Goal: Entertainment & Leisure: Consume media (video, audio)

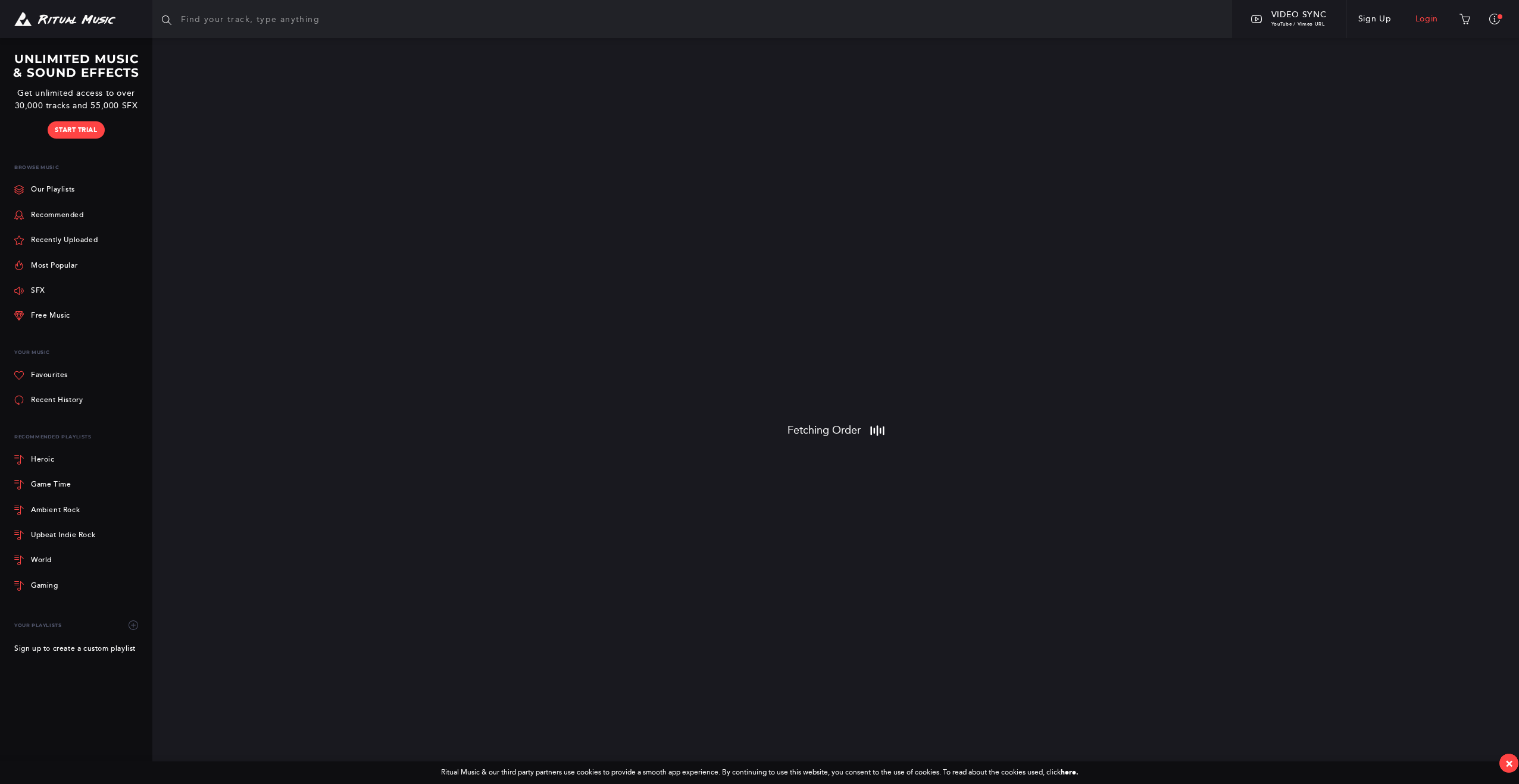
click at [1426, 17] on link "Login" at bounding box center [1426, 19] width 47 height 33
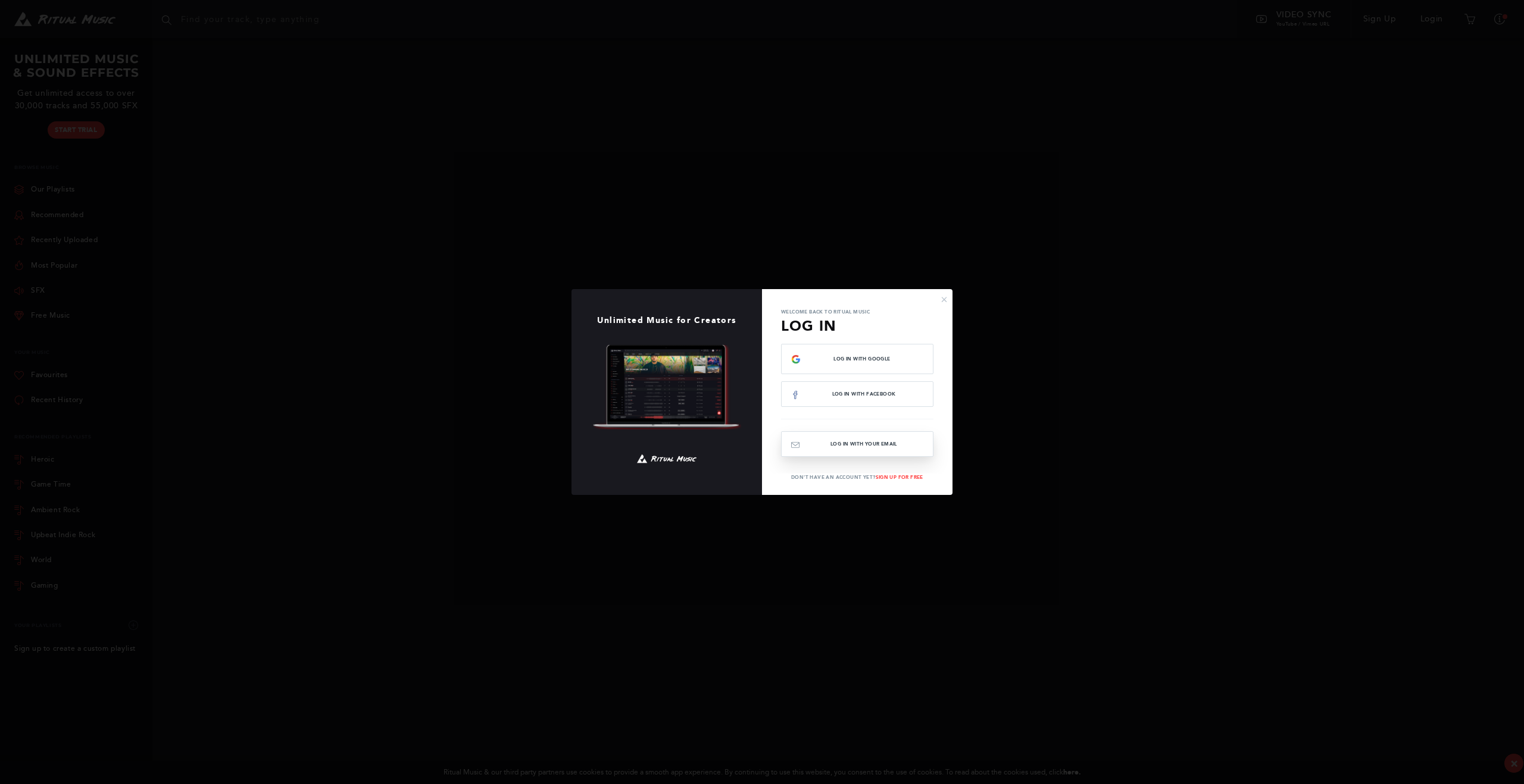
click at [890, 444] on button "Log In with your email" at bounding box center [857, 444] width 152 height 25
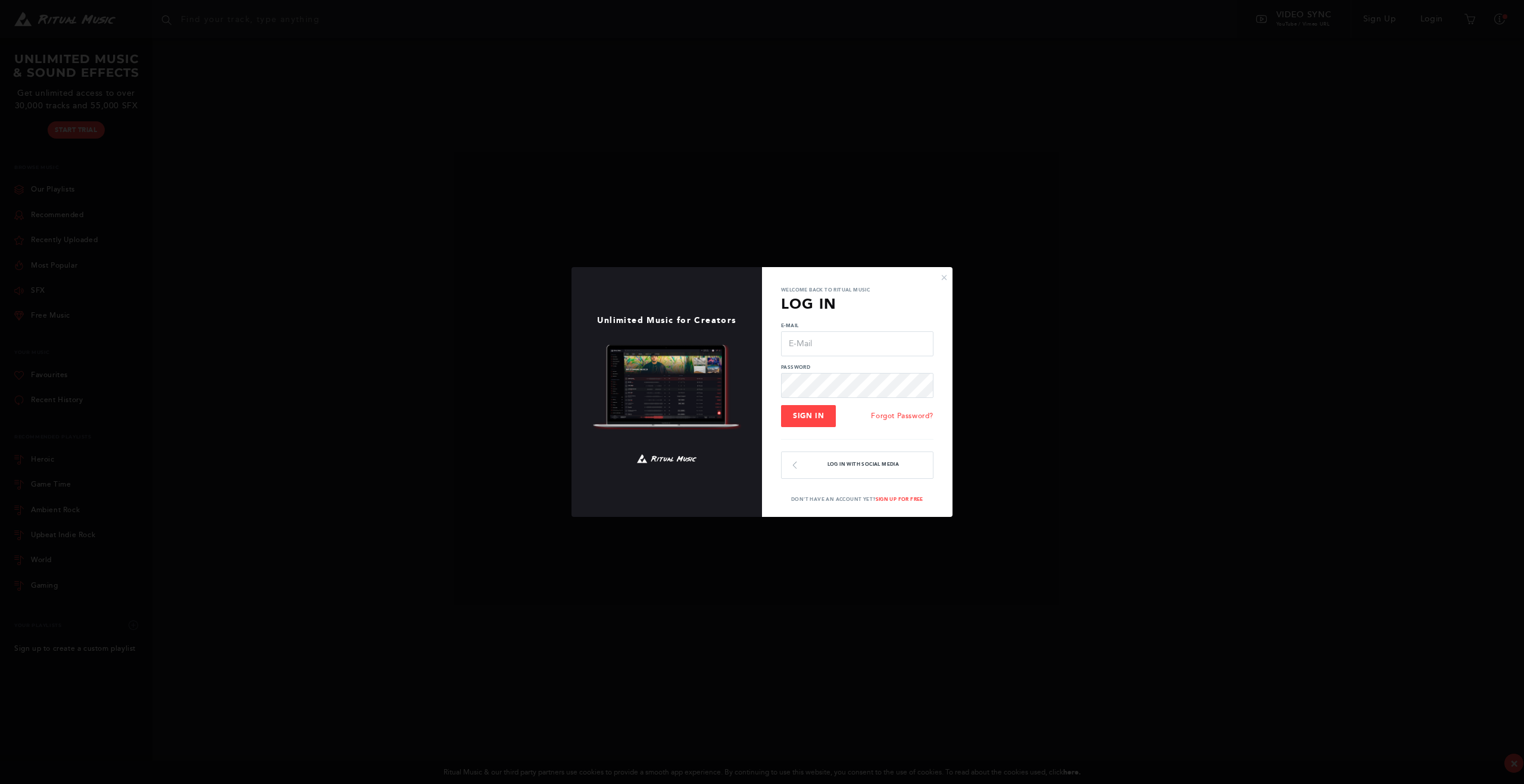
type input "[EMAIL_ADDRESS][DOMAIN_NAME]"
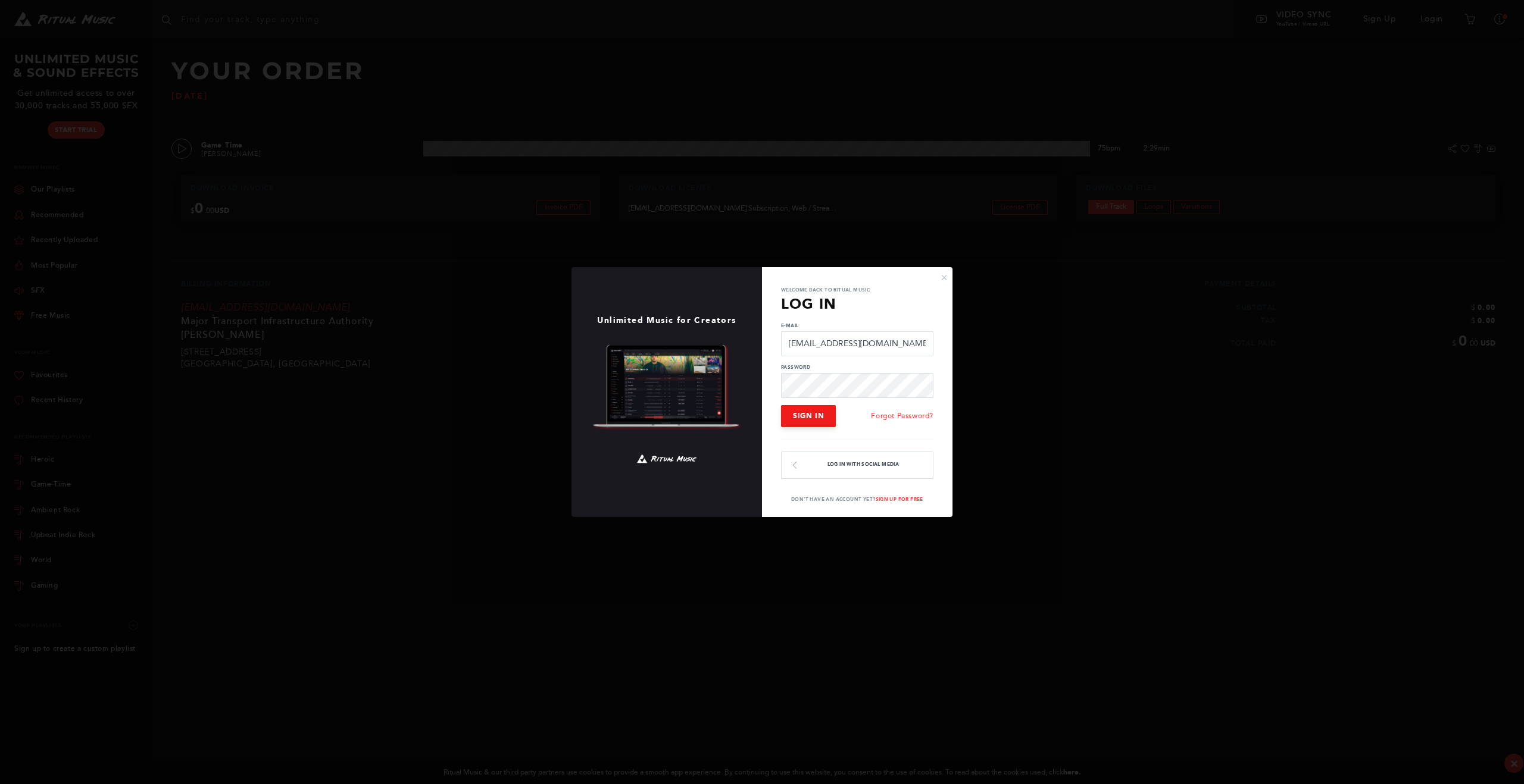
click at [808, 412] on span "Sign In" at bounding box center [808, 416] width 31 height 8
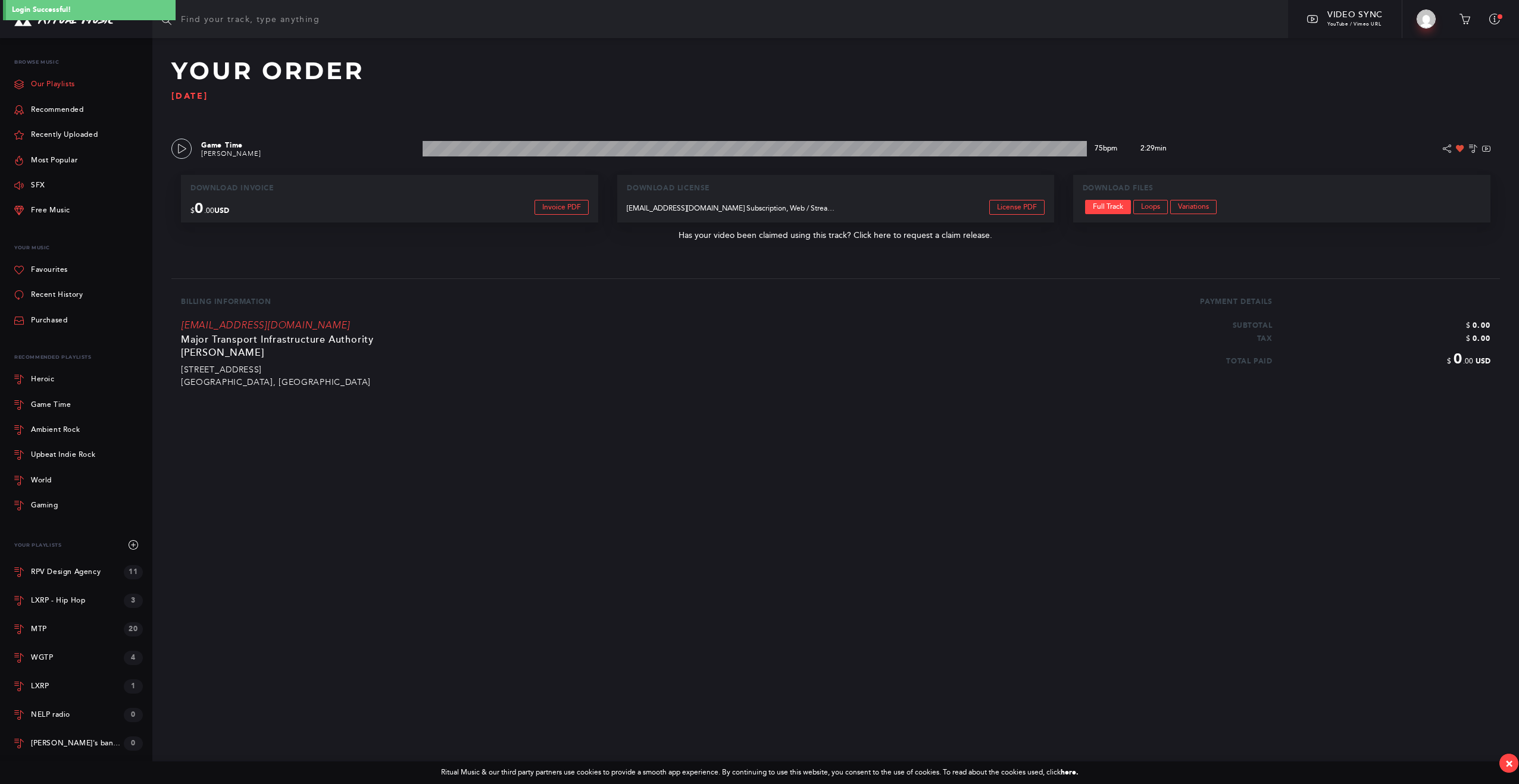
click at [41, 86] on link "Our Playlists" at bounding box center [45, 84] width 61 height 25
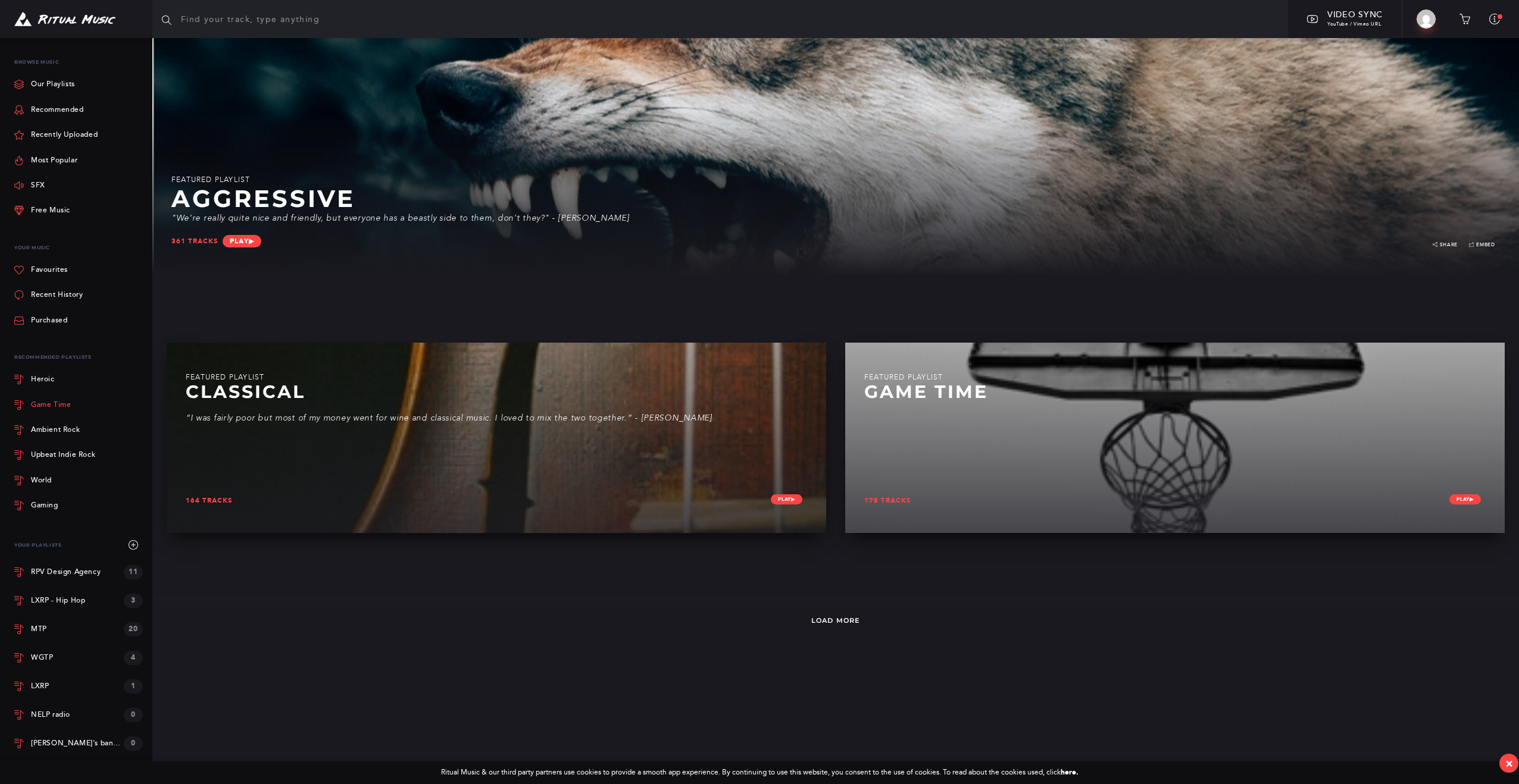
click at [38, 405] on div "Game Time" at bounding box center [51, 405] width 40 height 7
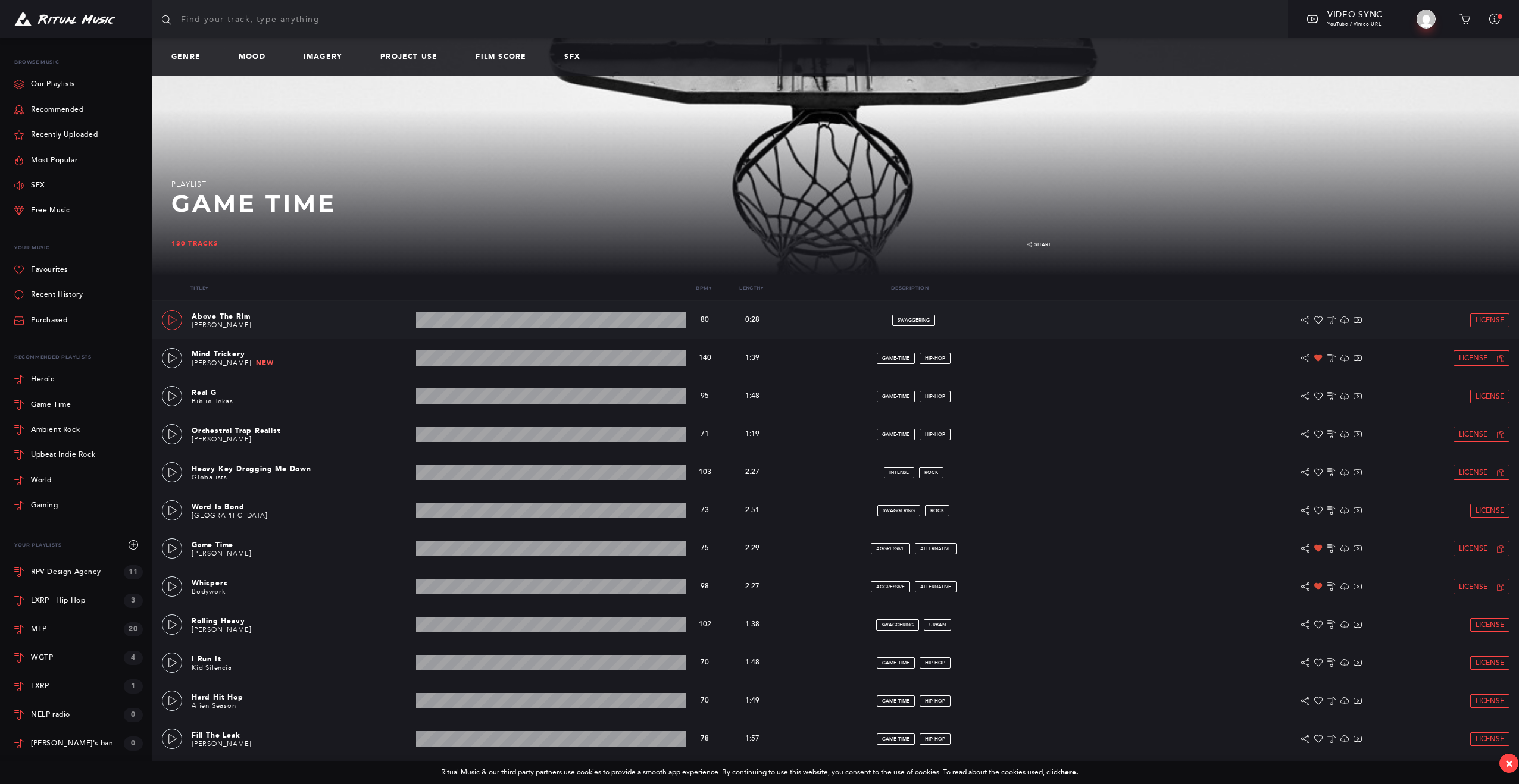
click at [171, 320] on icon at bounding box center [172, 320] width 9 height 9
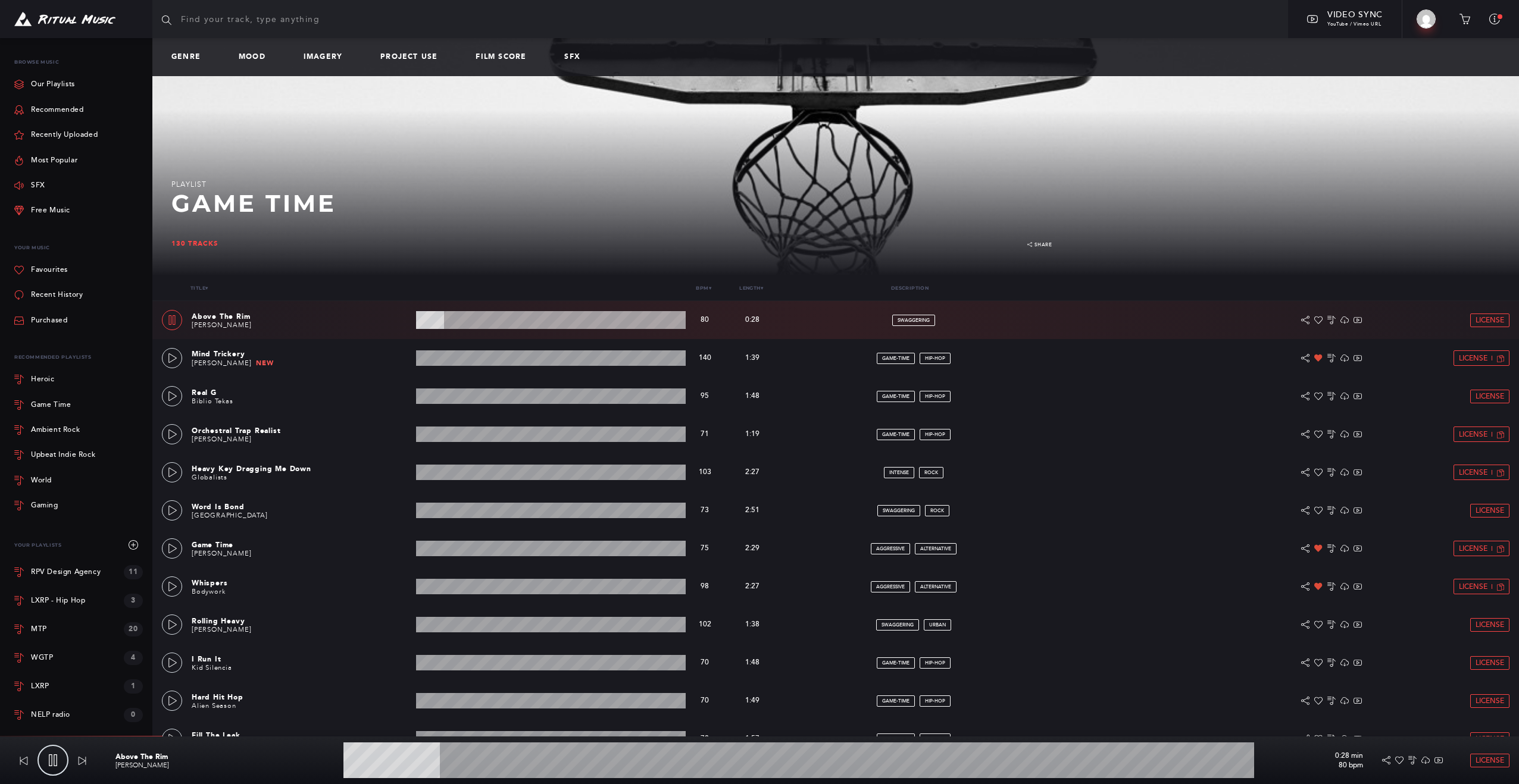
click at [501, 328] on wave at bounding box center [551, 320] width 270 height 18
click at [162, 358] on link at bounding box center [172, 358] width 20 height 20
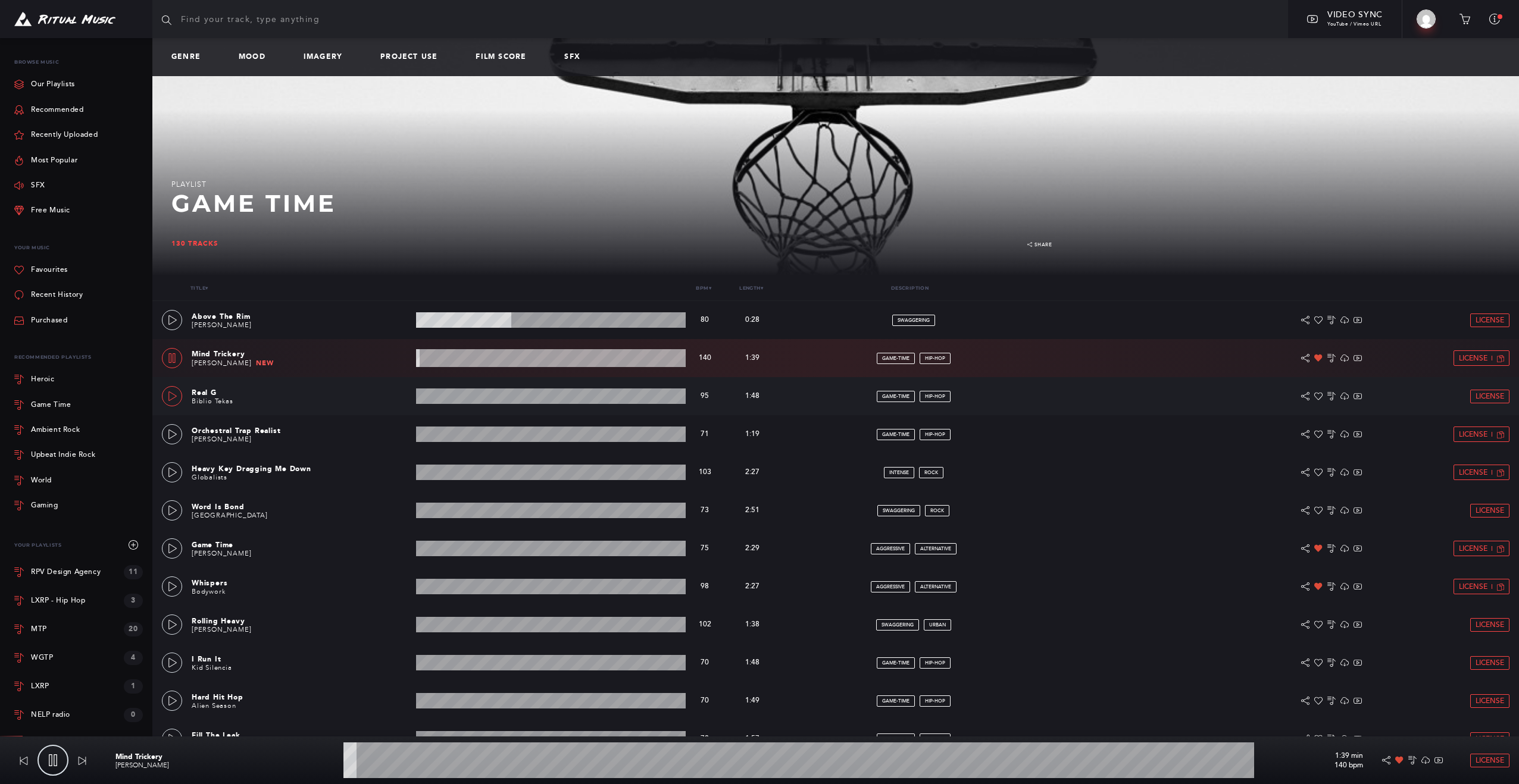
click at [170, 395] on icon at bounding box center [172, 396] width 9 height 9
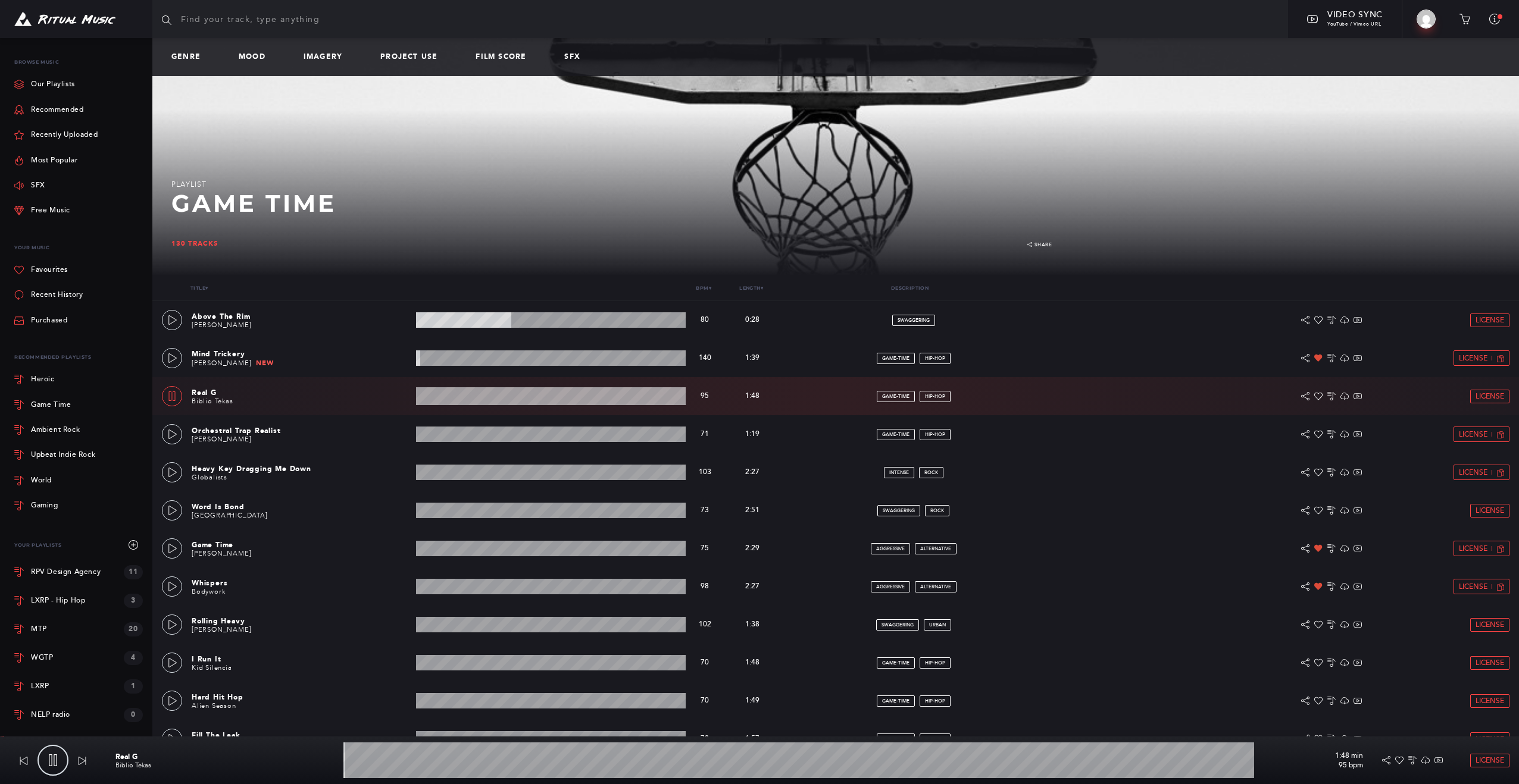
click at [482, 399] on wave at bounding box center [551, 396] width 270 height 18
click at [564, 403] on wave at bounding box center [551, 396] width 270 height 18
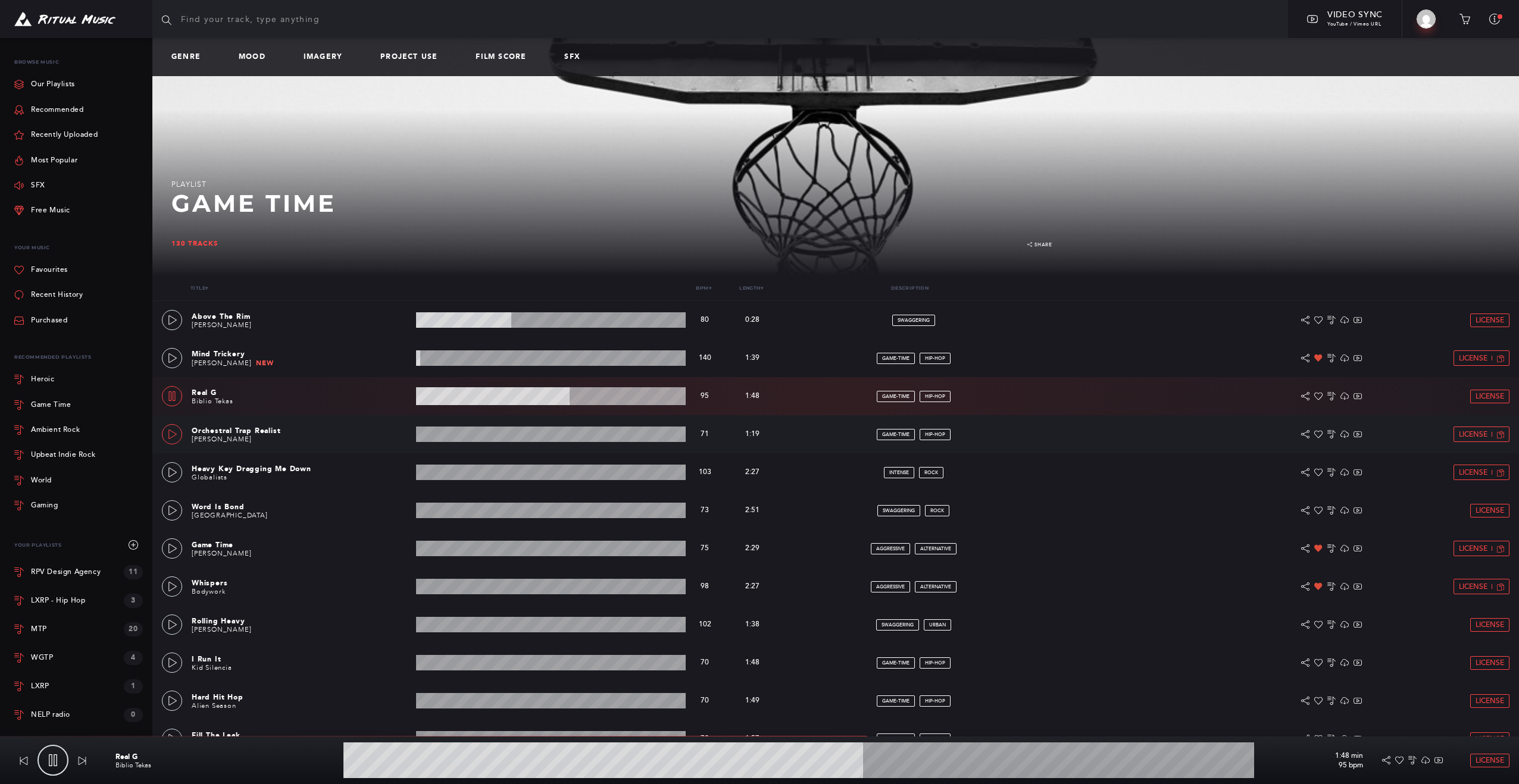
click at [170, 435] on icon at bounding box center [172, 434] width 9 height 9
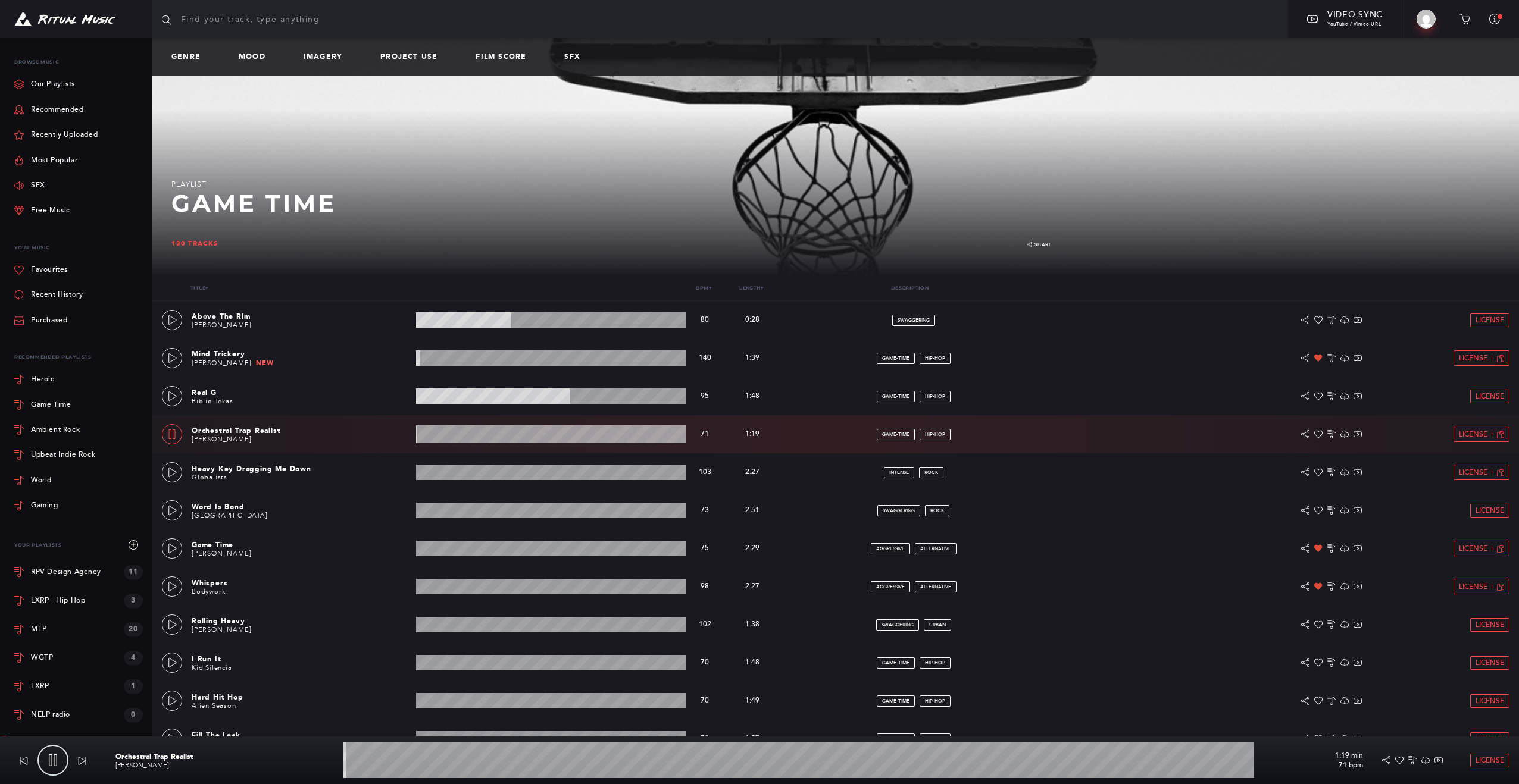
click at [490, 437] on wave at bounding box center [551, 434] width 270 height 18
click at [565, 436] on wave at bounding box center [551, 434] width 270 height 18
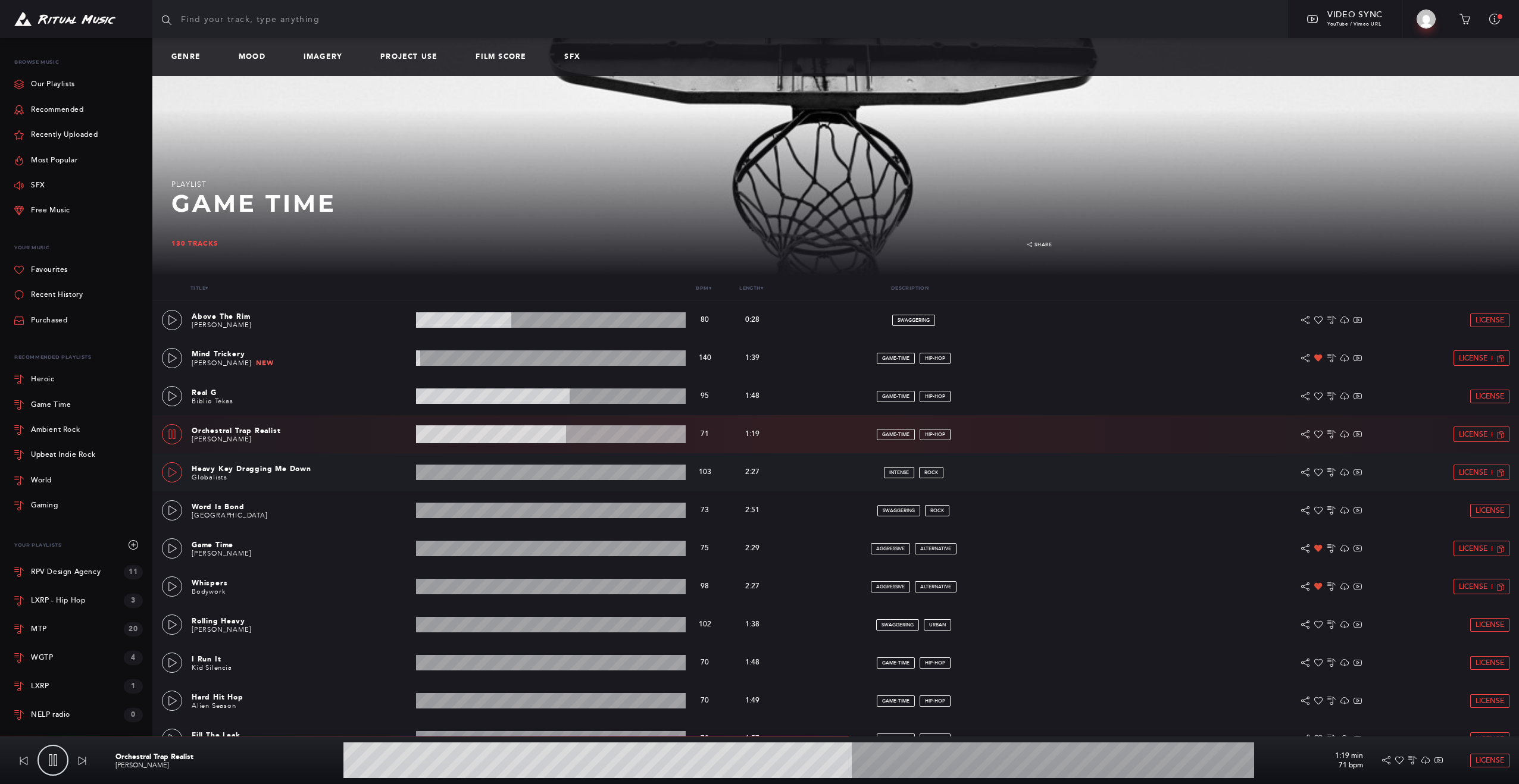
click at [178, 469] on link at bounding box center [172, 472] width 20 height 20
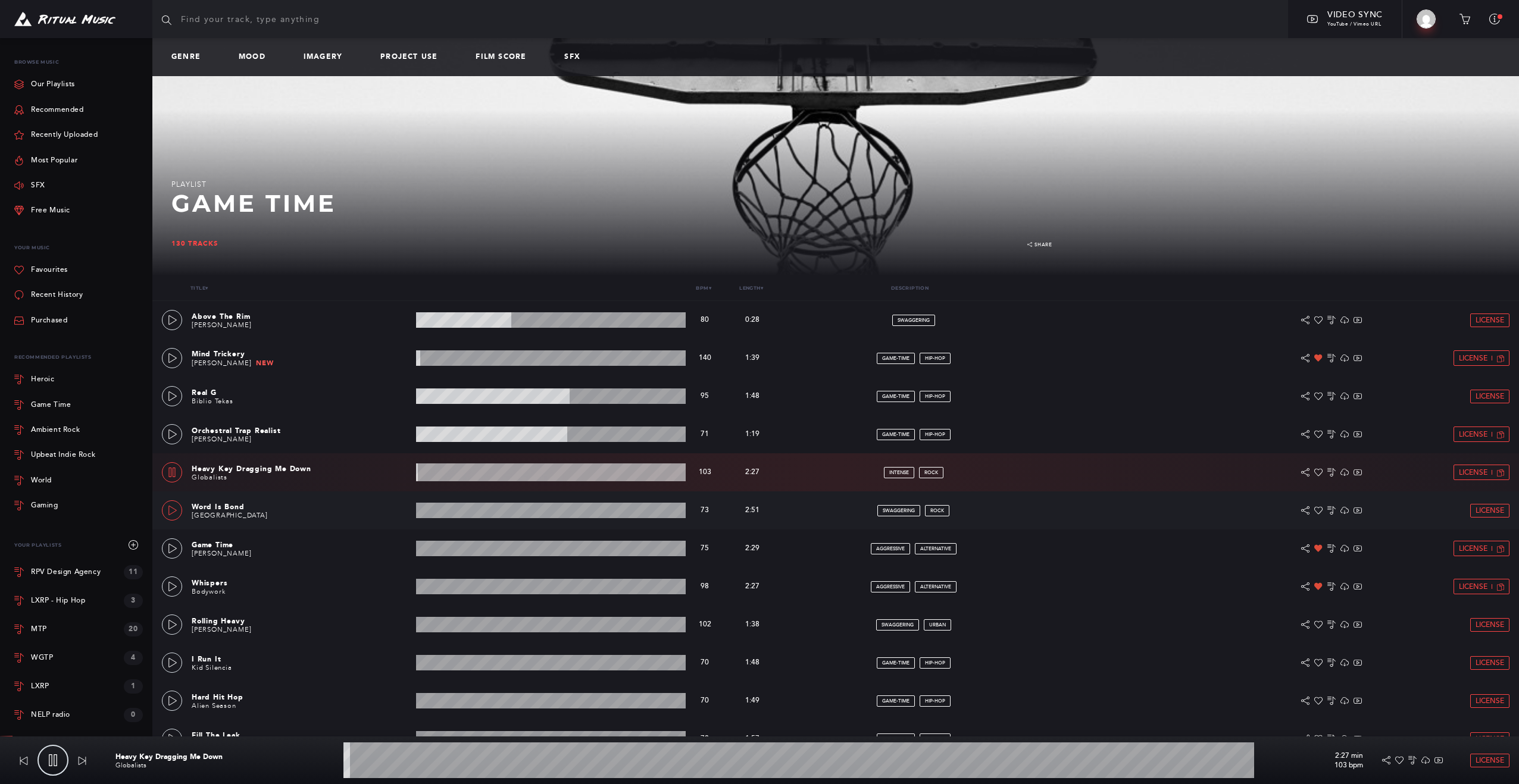
click at [174, 508] on icon at bounding box center [172, 510] width 8 height 9
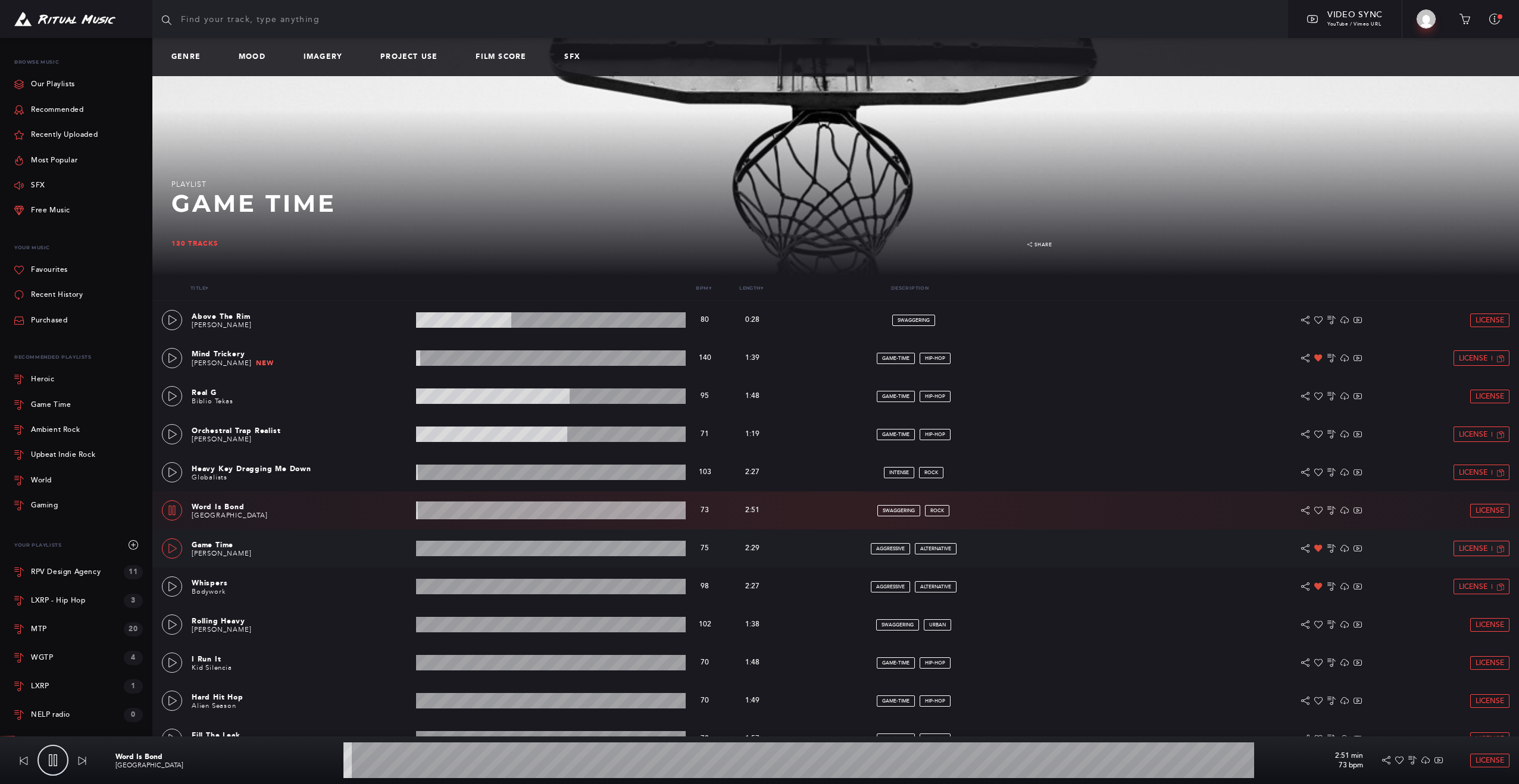
click at [176, 545] on icon at bounding box center [172, 548] width 9 height 9
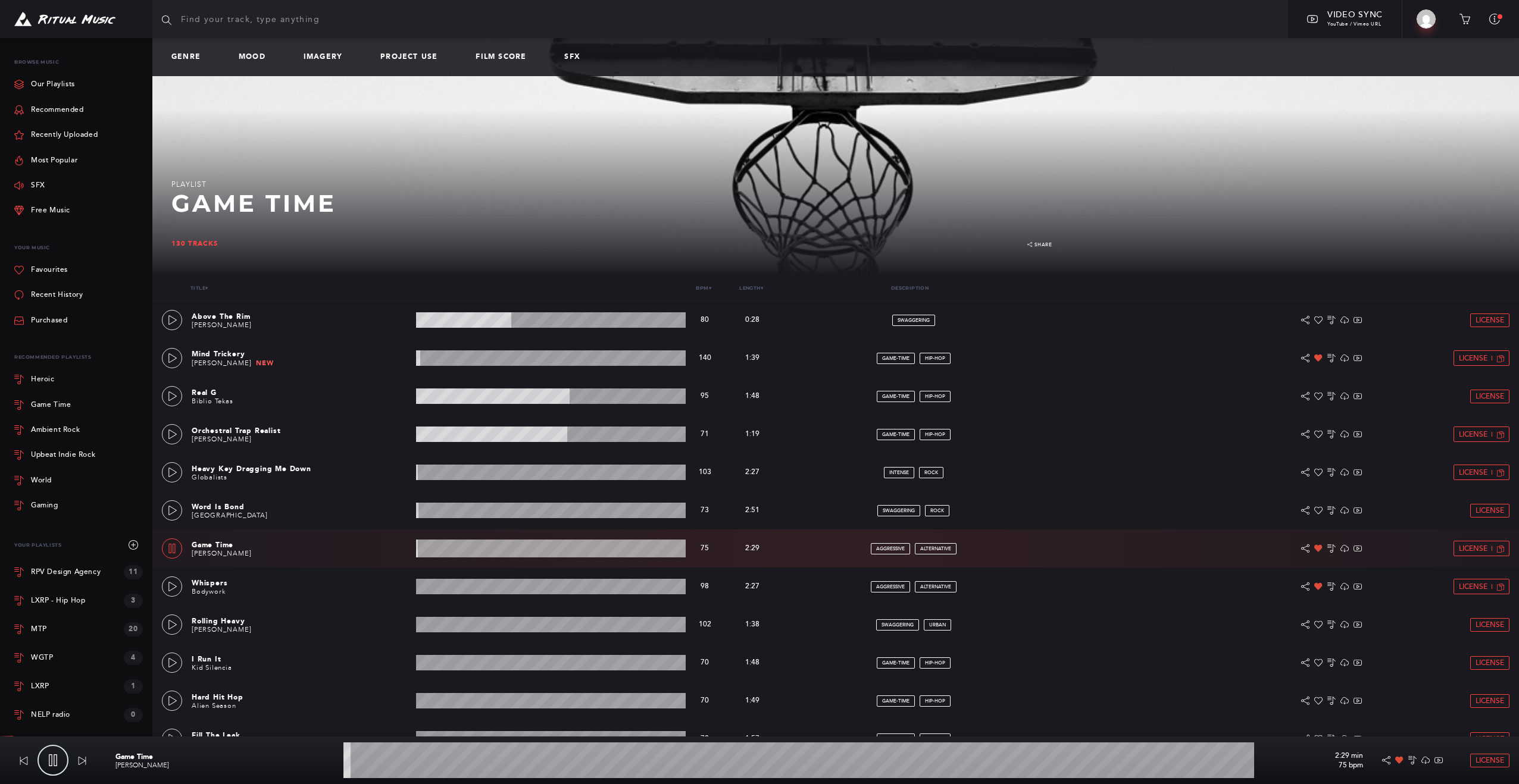
click at [474, 548] on wave at bounding box center [551, 548] width 270 height 18
click at [501, 551] on wave at bounding box center [551, 548] width 270 height 18
click at [565, 552] on wave at bounding box center [551, 548] width 270 height 18
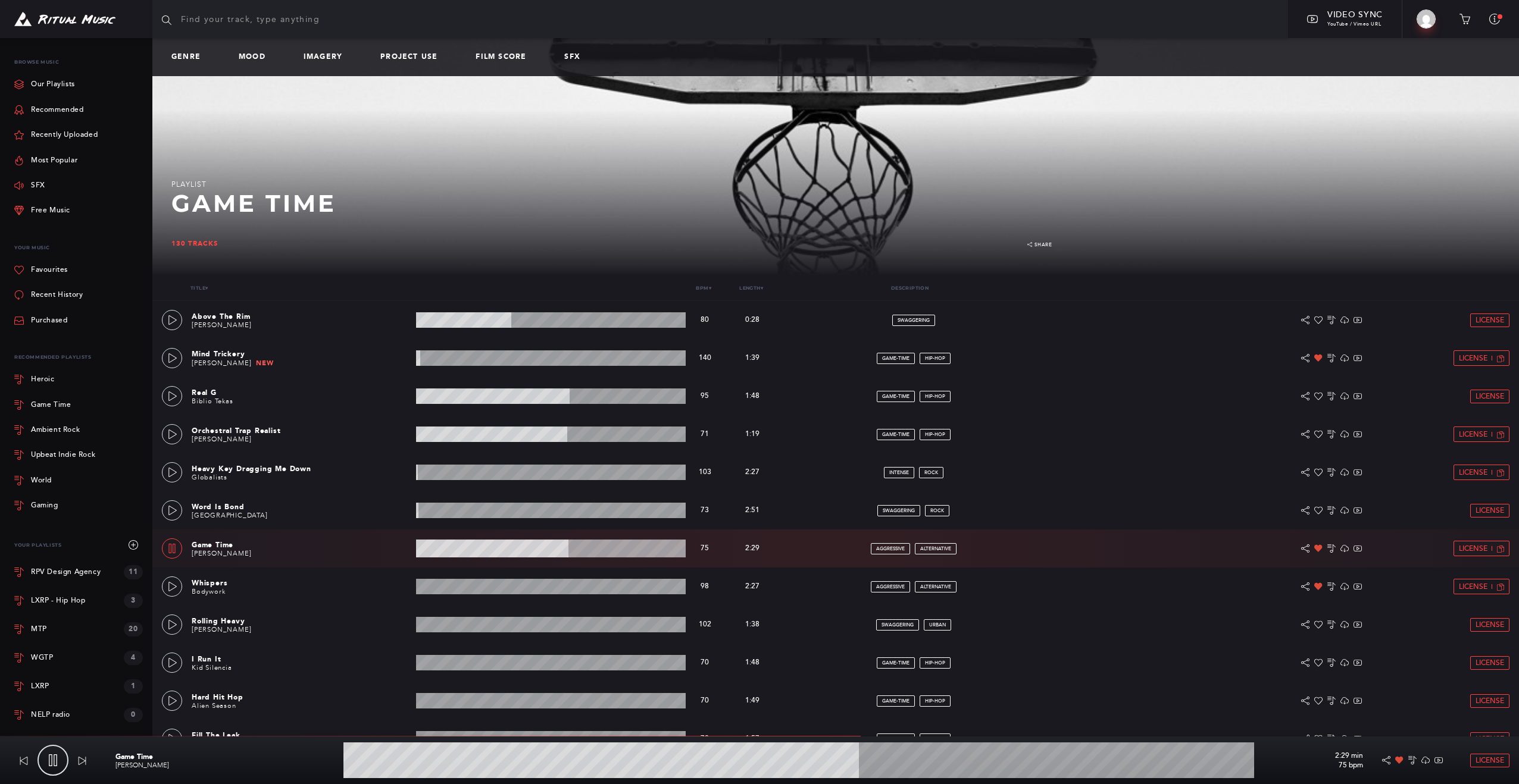
click at [201, 21] on input "text" at bounding box center [720, 19] width 1135 height 38
type input "57.22"
type input "c"
type input "57.3"
type input "ci"
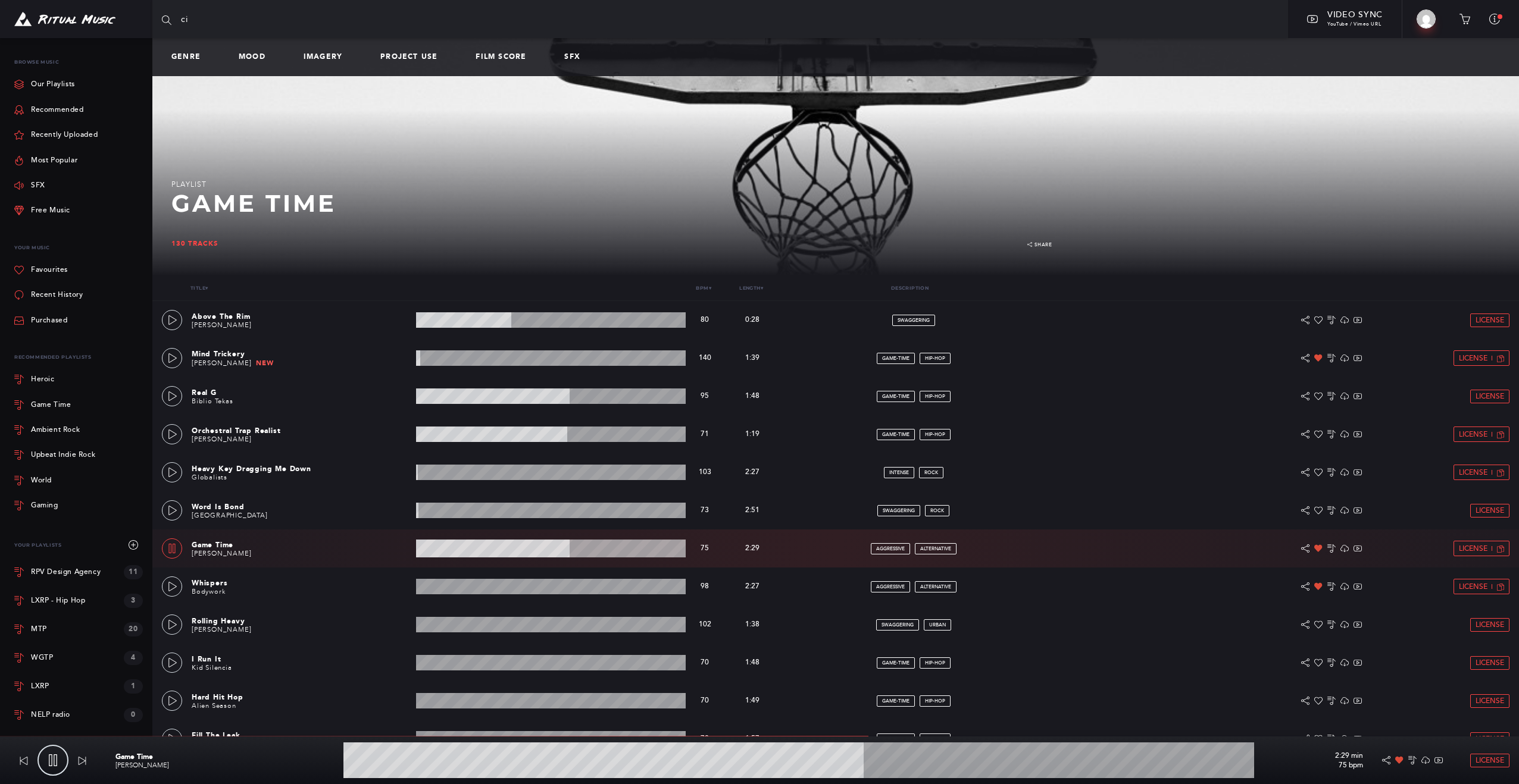
type input "57.33"
type input "cin"
type input "57.41"
type input "cine"
type input "57.47"
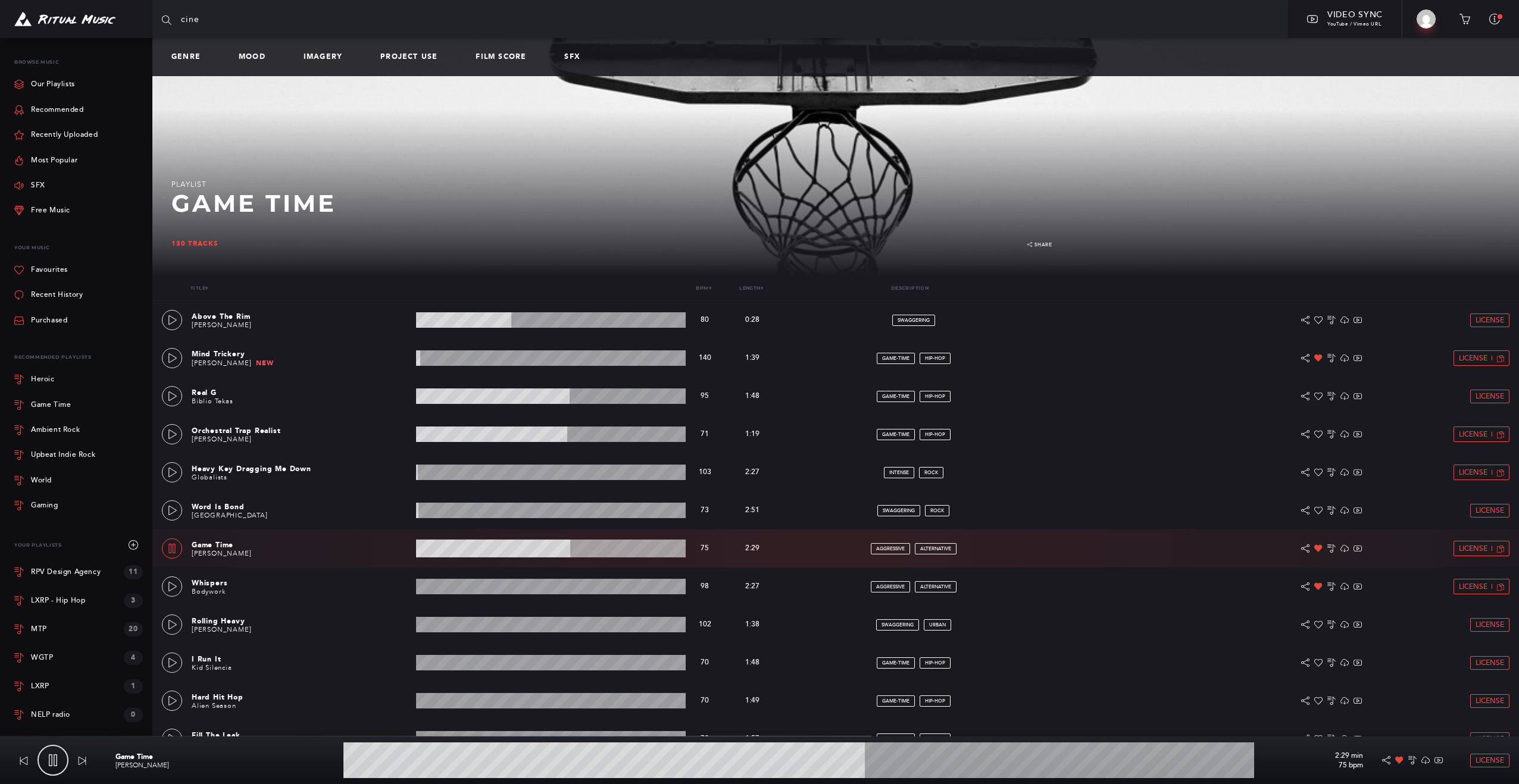
type input "cinem"
type input "57.52"
type input "cinema"
type input "57.65"
type input "cinemat"
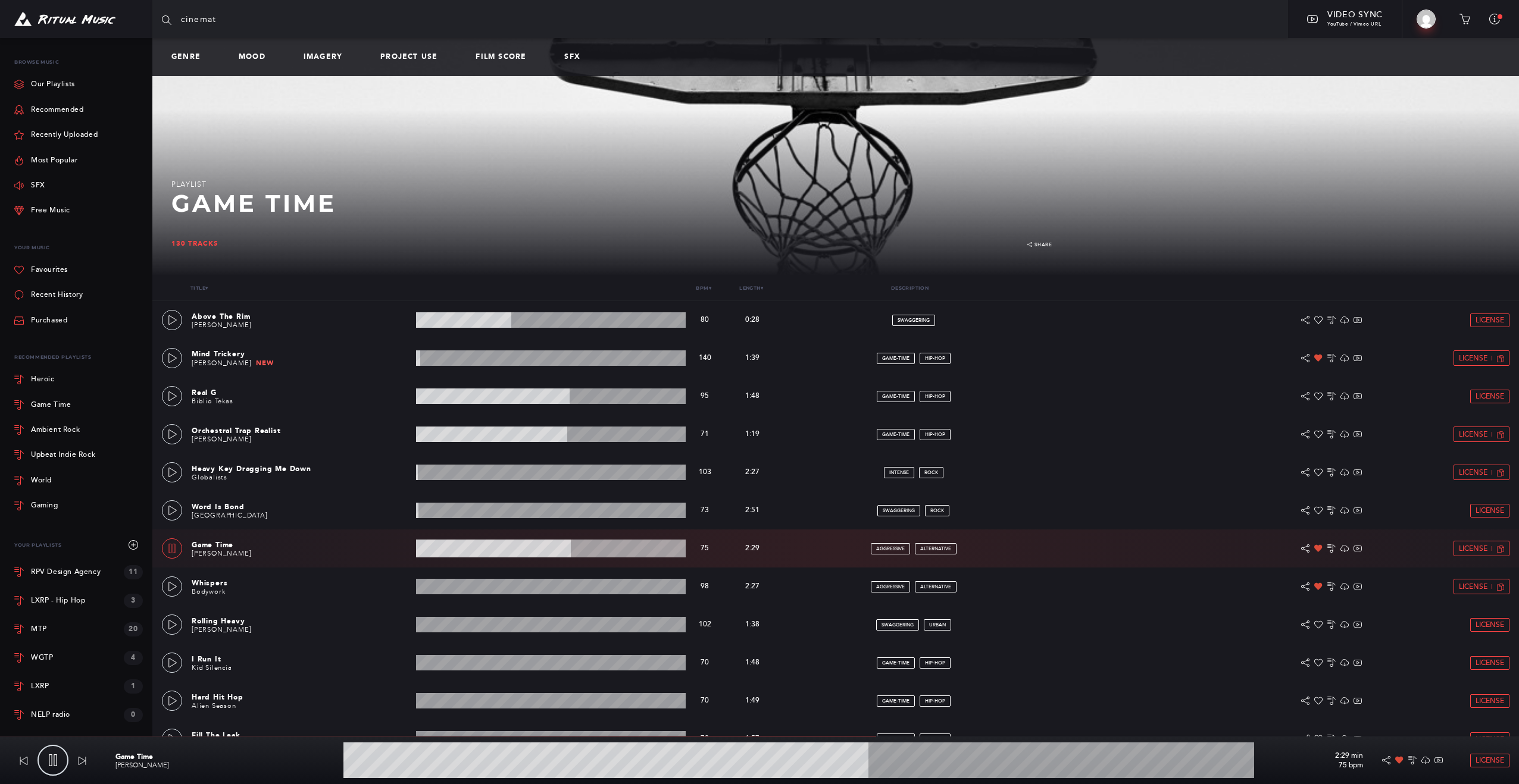
type input "57.7"
type input "cinemati"
type input "57.83"
type input "cinematic"
type input "57.91"
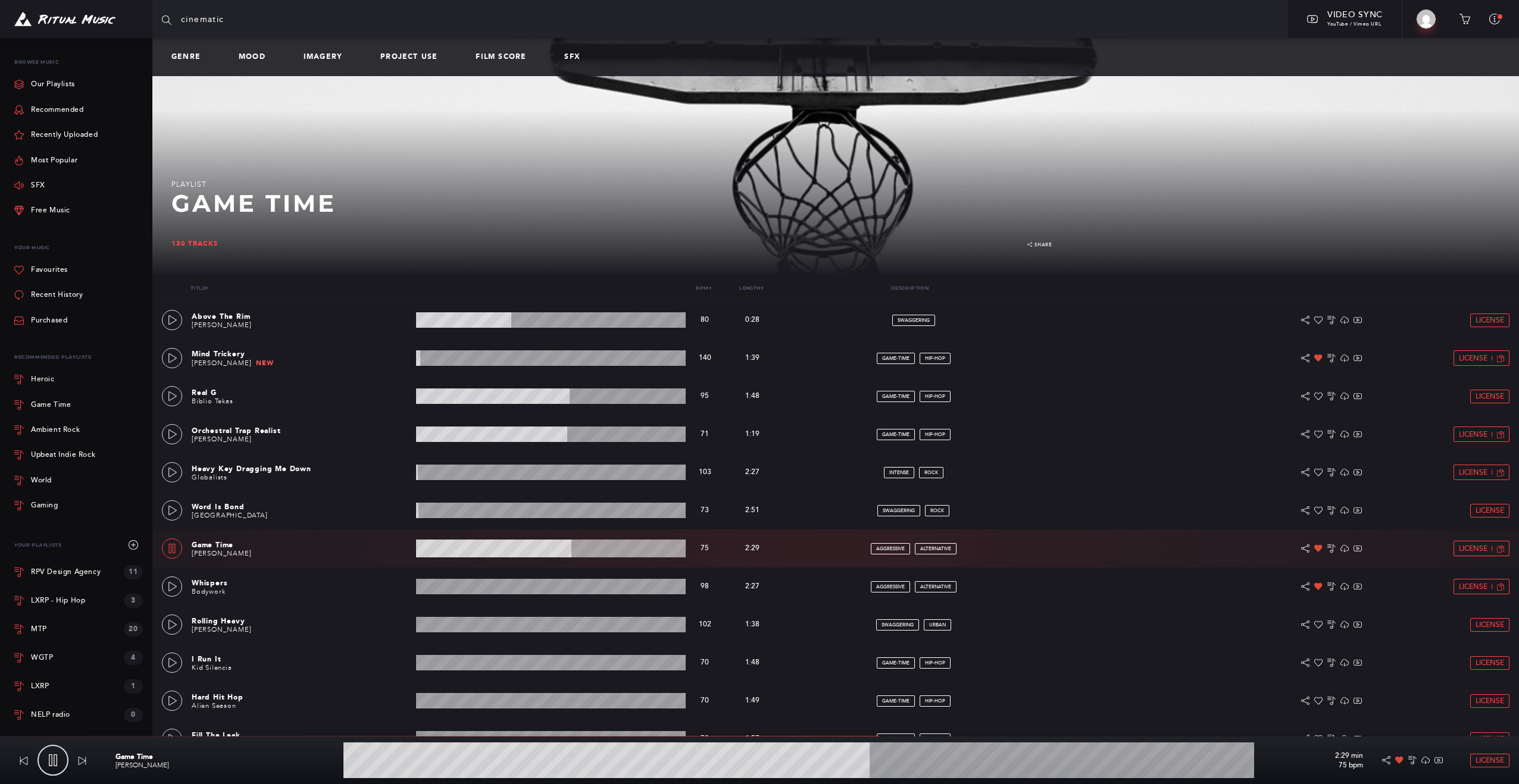
type input "cinematic"
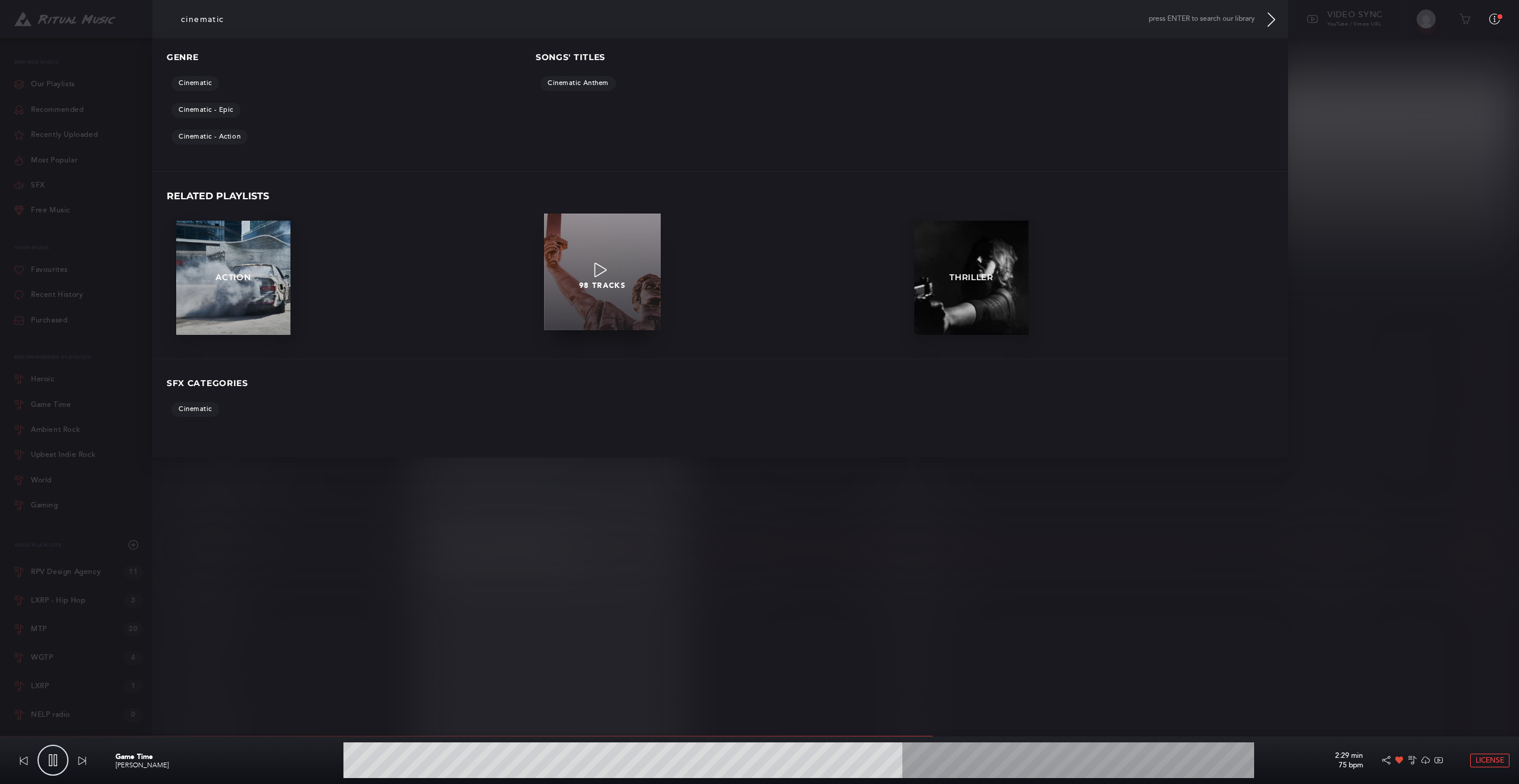
type input "61.55"
click at [586, 241] on div "98 TRACKS" at bounding box center [602, 272] width 117 height 117
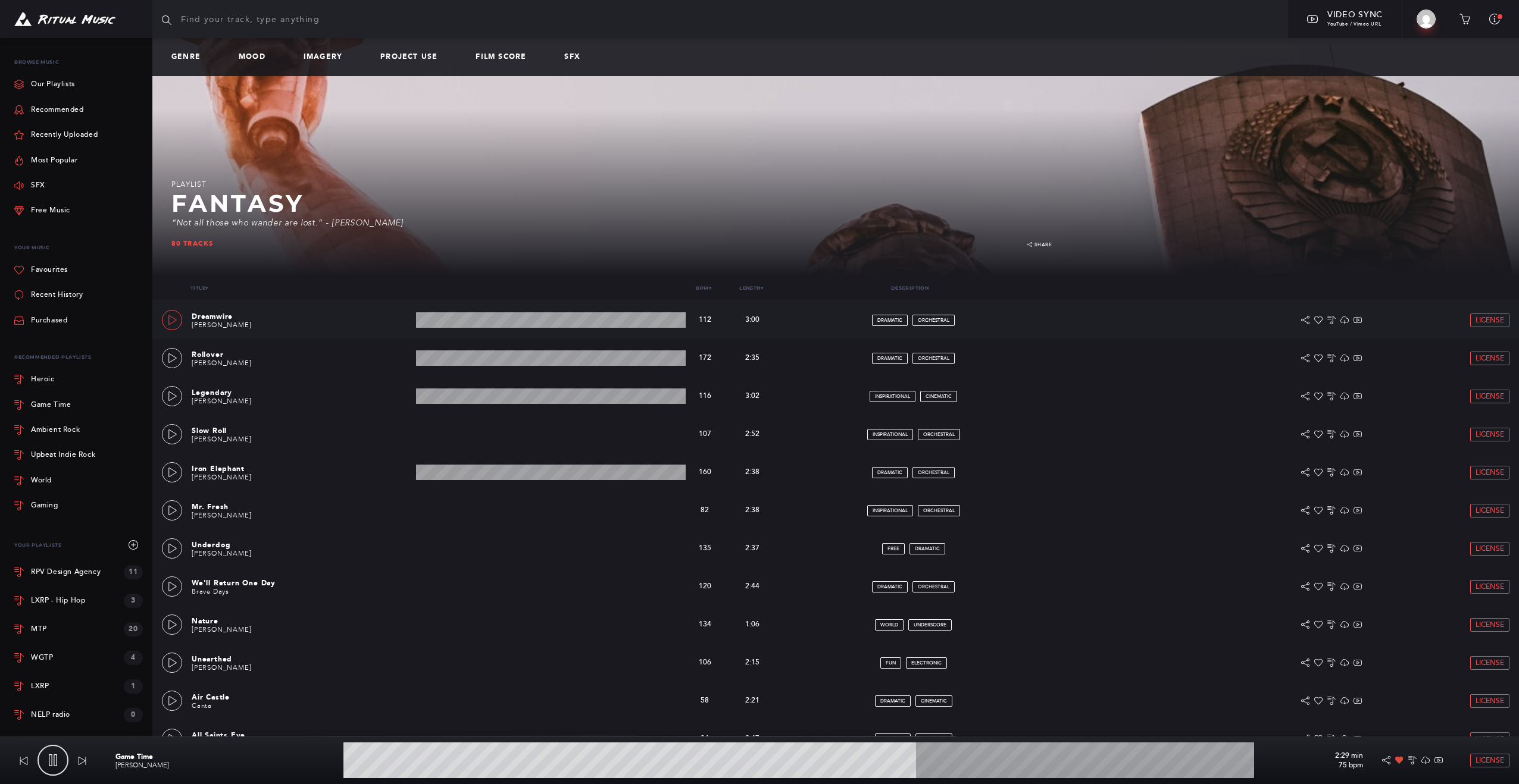
click at [174, 317] on icon at bounding box center [172, 320] width 9 height 9
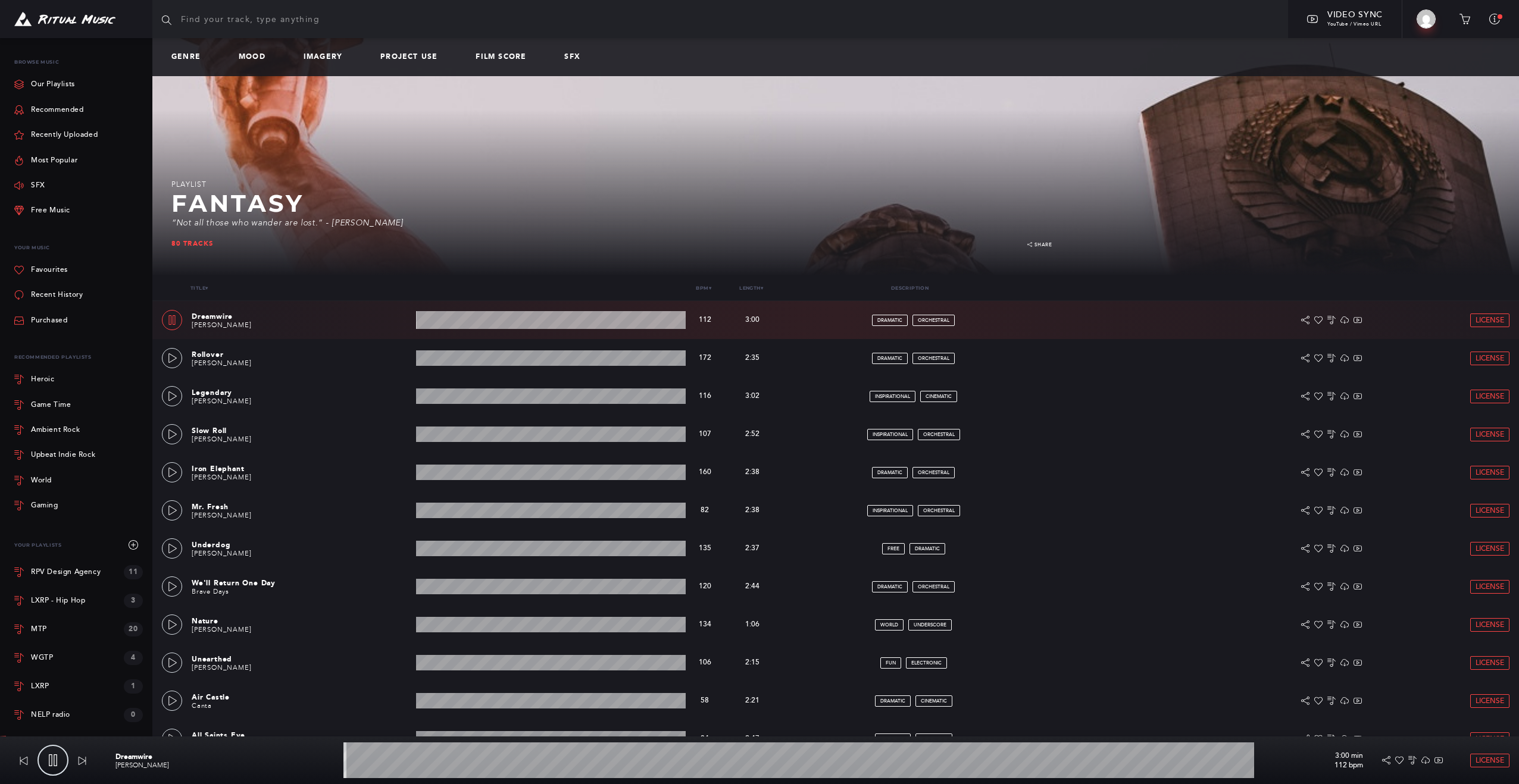
click at [498, 323] on wave at bounding box center [551, 320] width 270 height 18
click at [554, 323] on wave at bounding box center [551, 320] width 270 height 18
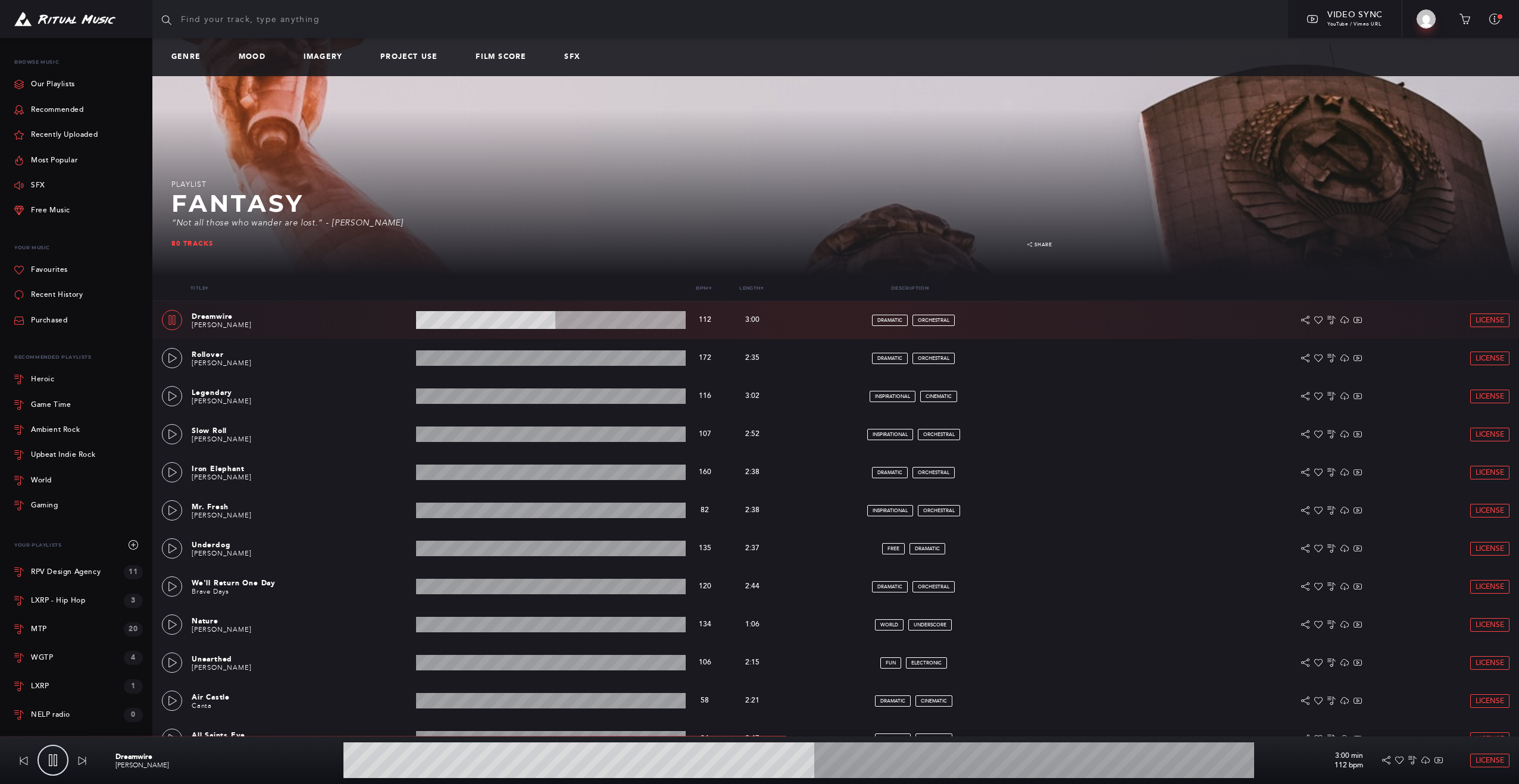
click at [581, 322] on wave at bounding box center [551, 320] width 270 height 18
click at [172, 356] on icon at bounding box center [172, 358] width 9 height 9
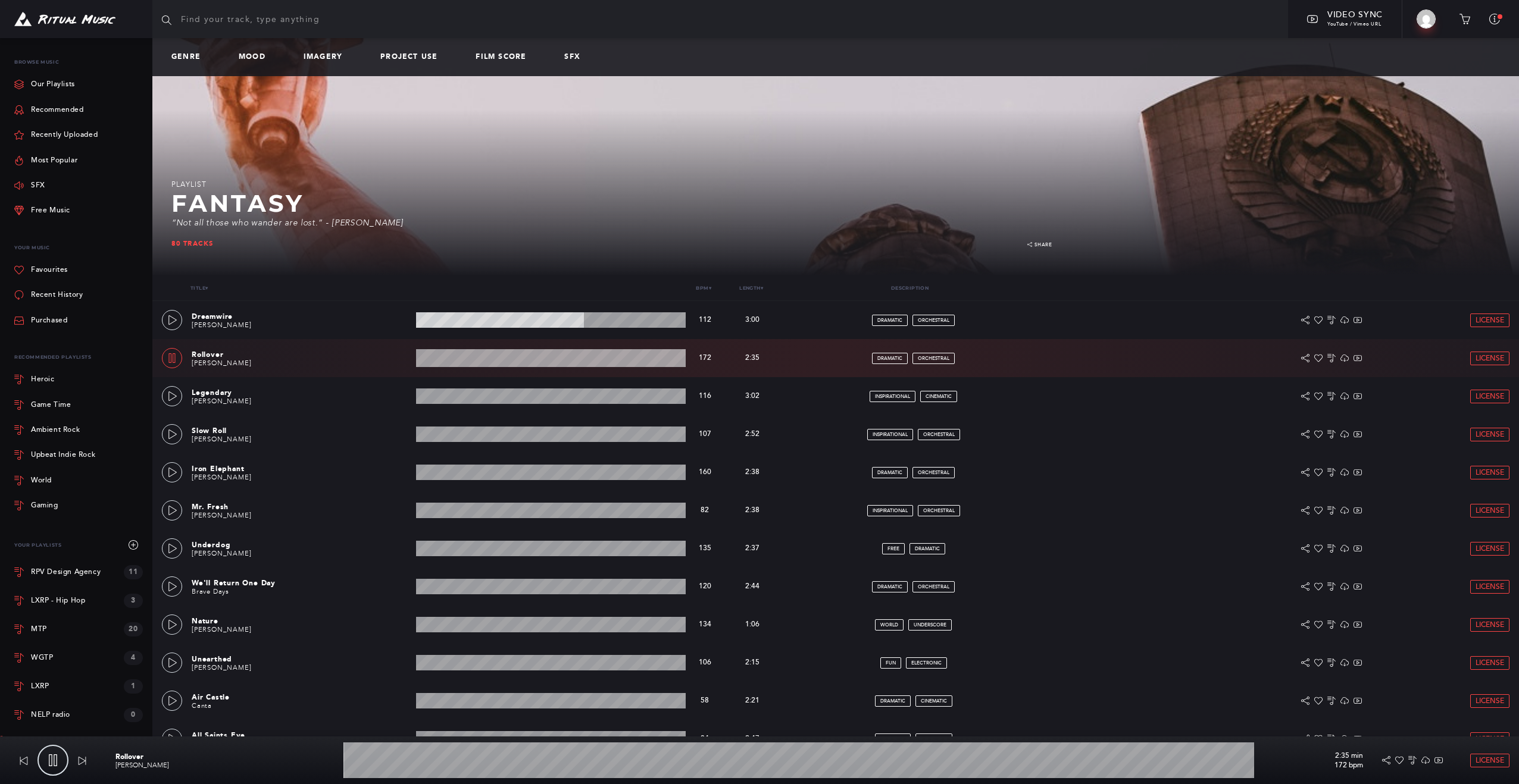
click at [495, 360] on wave at bounding box center [551, 358] width 270 height 18
click at [532, 360] on wave at bounding box center [551, 358] width 270 height 18
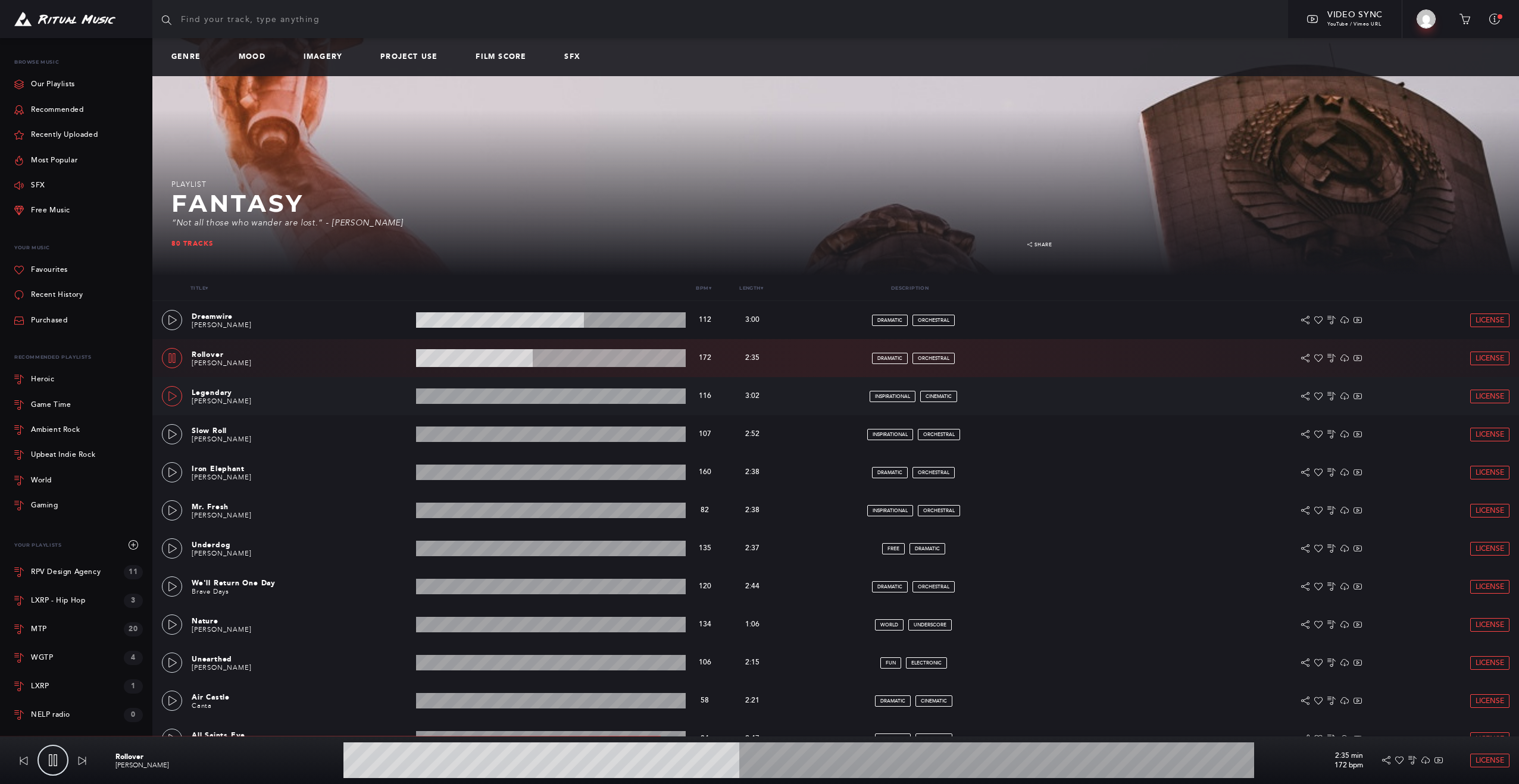
click at [176, 396] on icon at bounding box center [172, 396] width 8 height 9
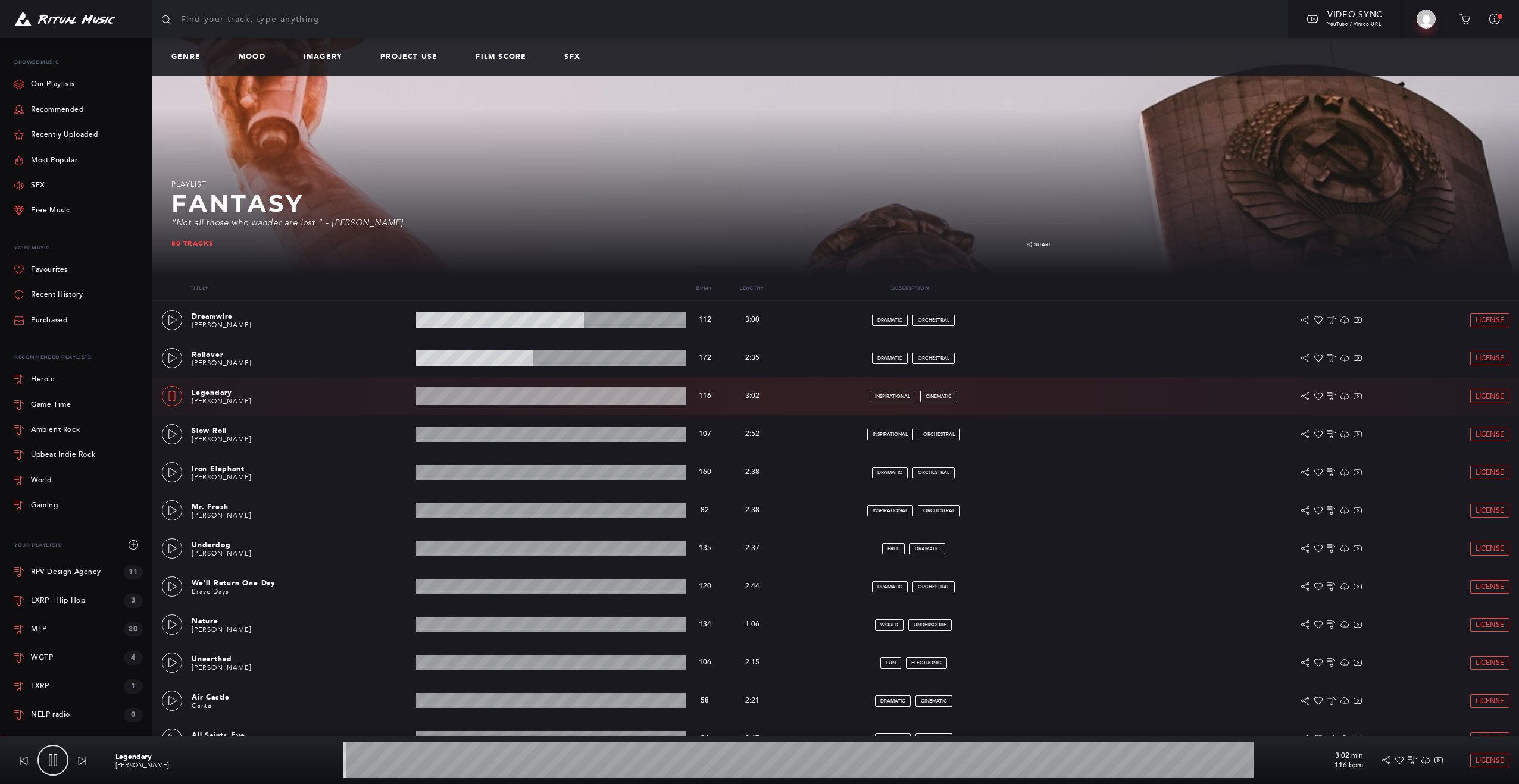
click at [511, 400] on wave at bounding box center [551, 396] width 270 height 18
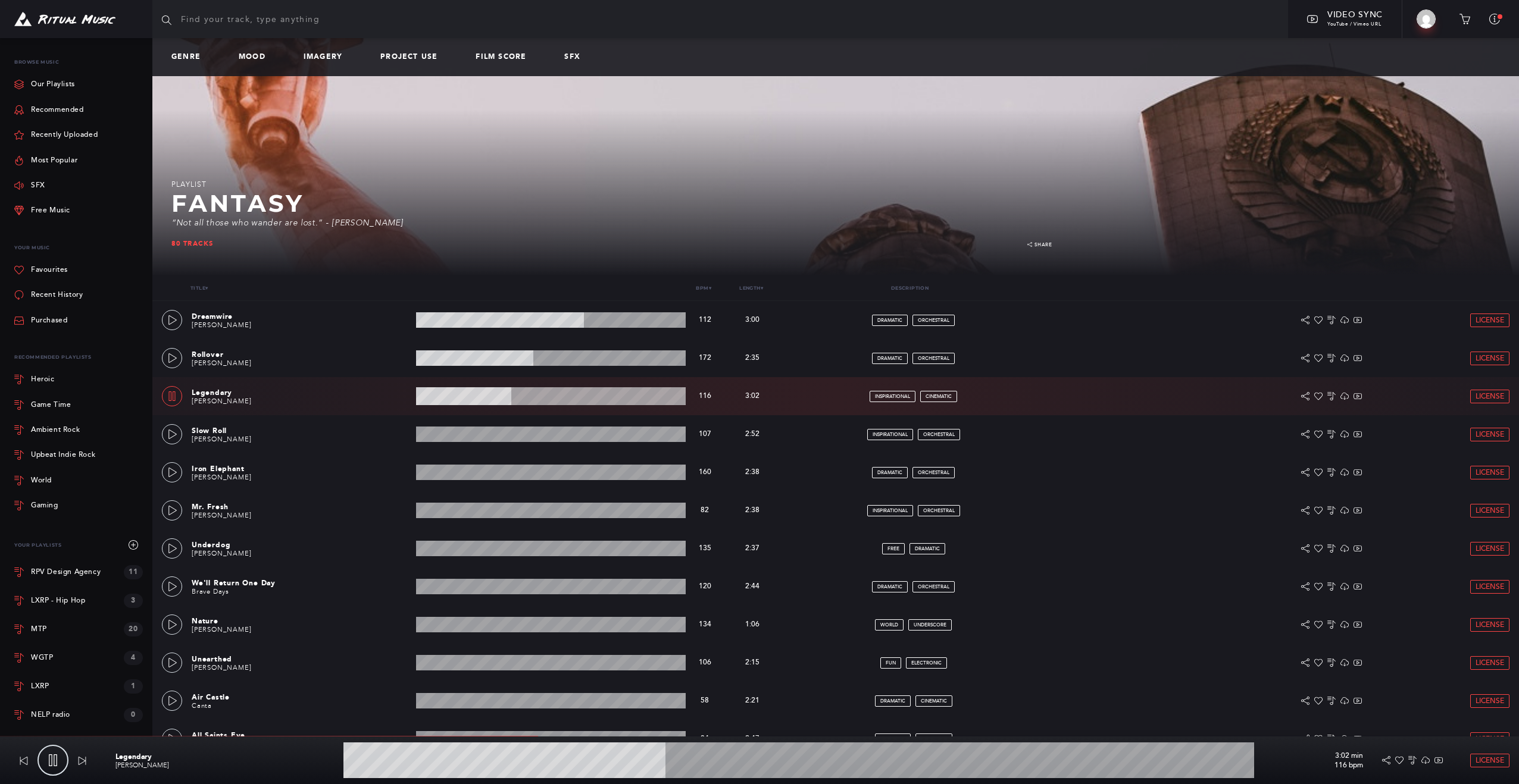
click at [537, 403] on wave at bounding box center [551, 396] width 270 height 18
click at [171, 432] on icon at bounding box center [172, 434] width 9 height 9
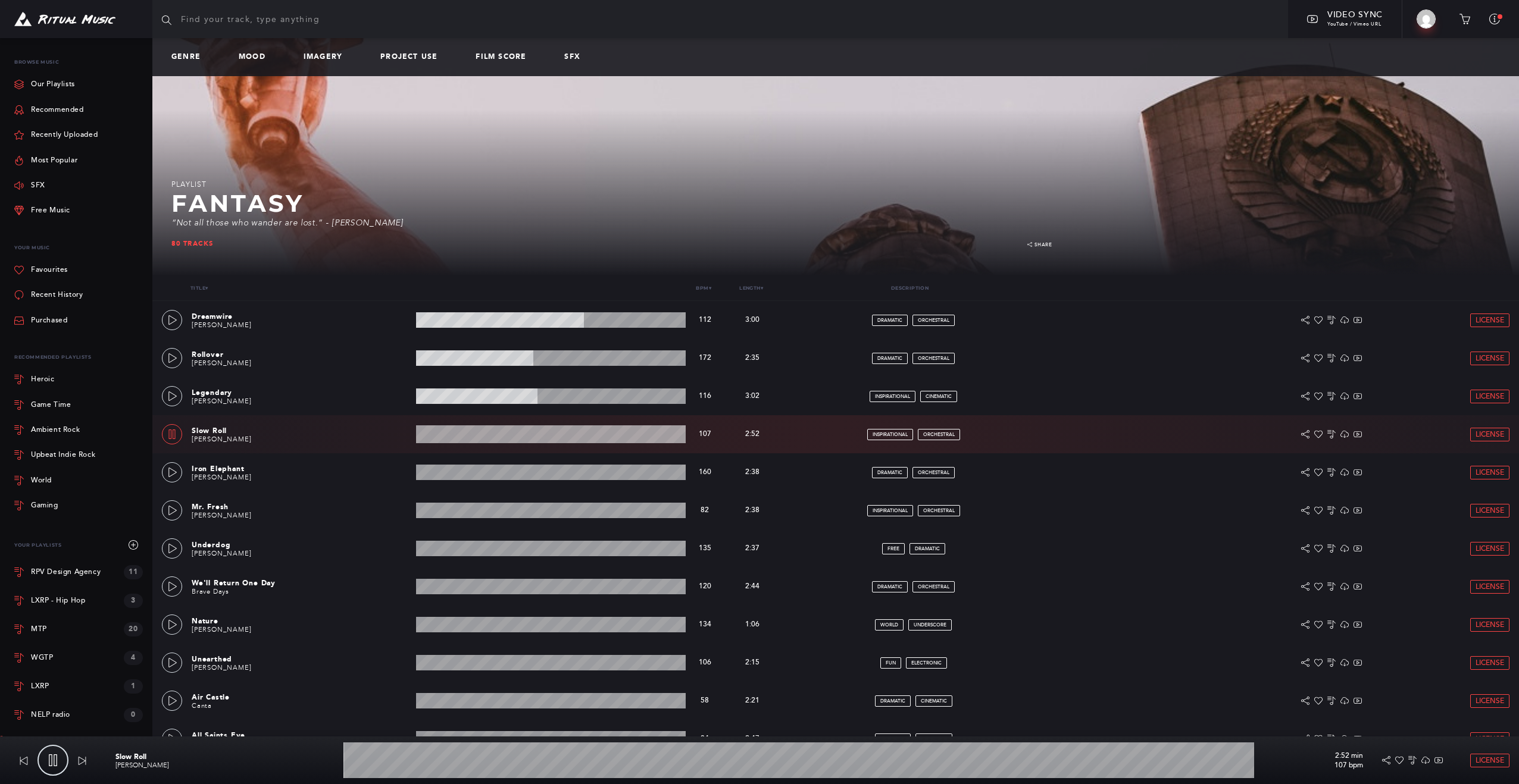
click at [513, 434] on wave at bounding box center [551, 434] width 270 height 18
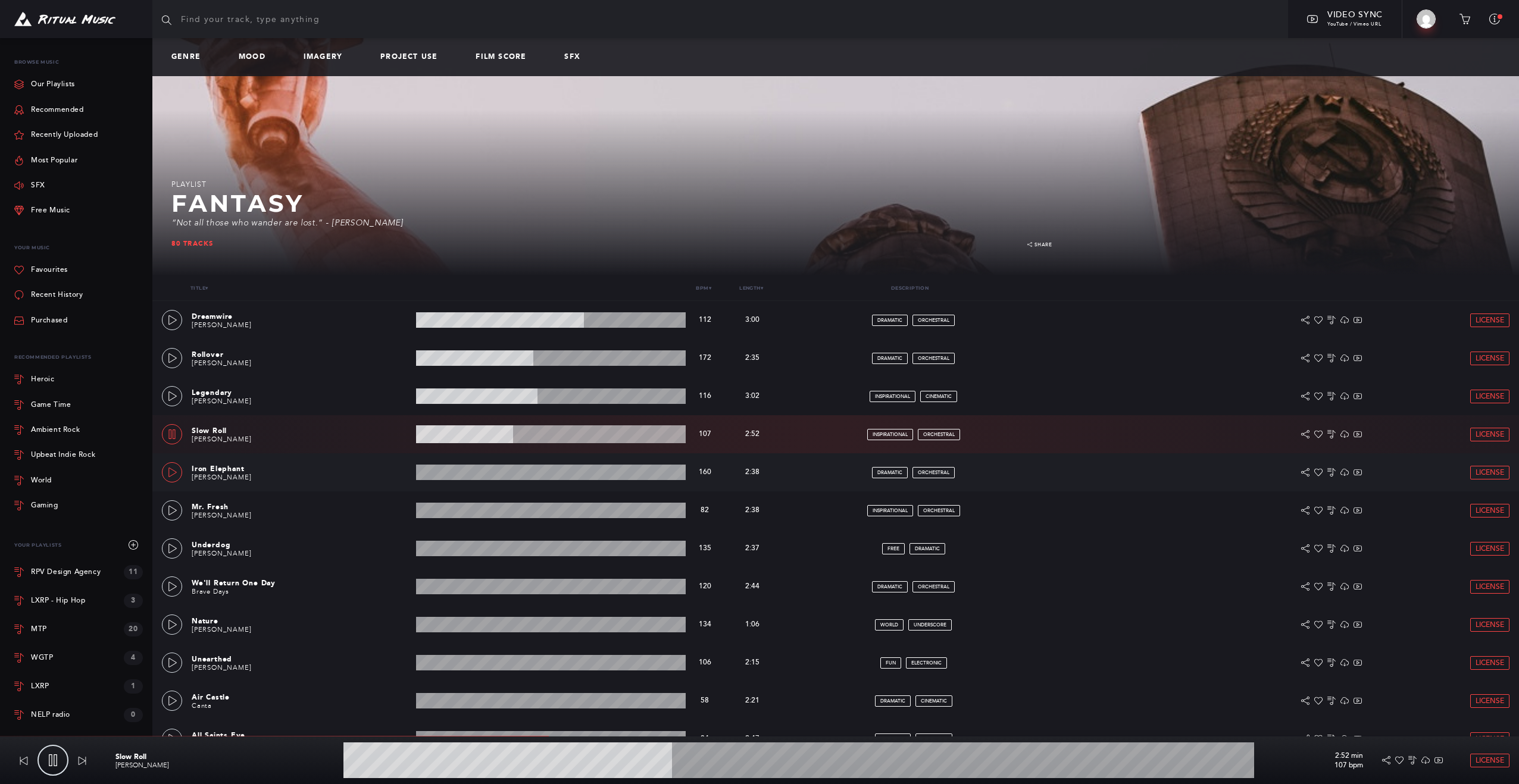
click at [171, 470] on icon at bounding box center [172, 472] width 9 height 9
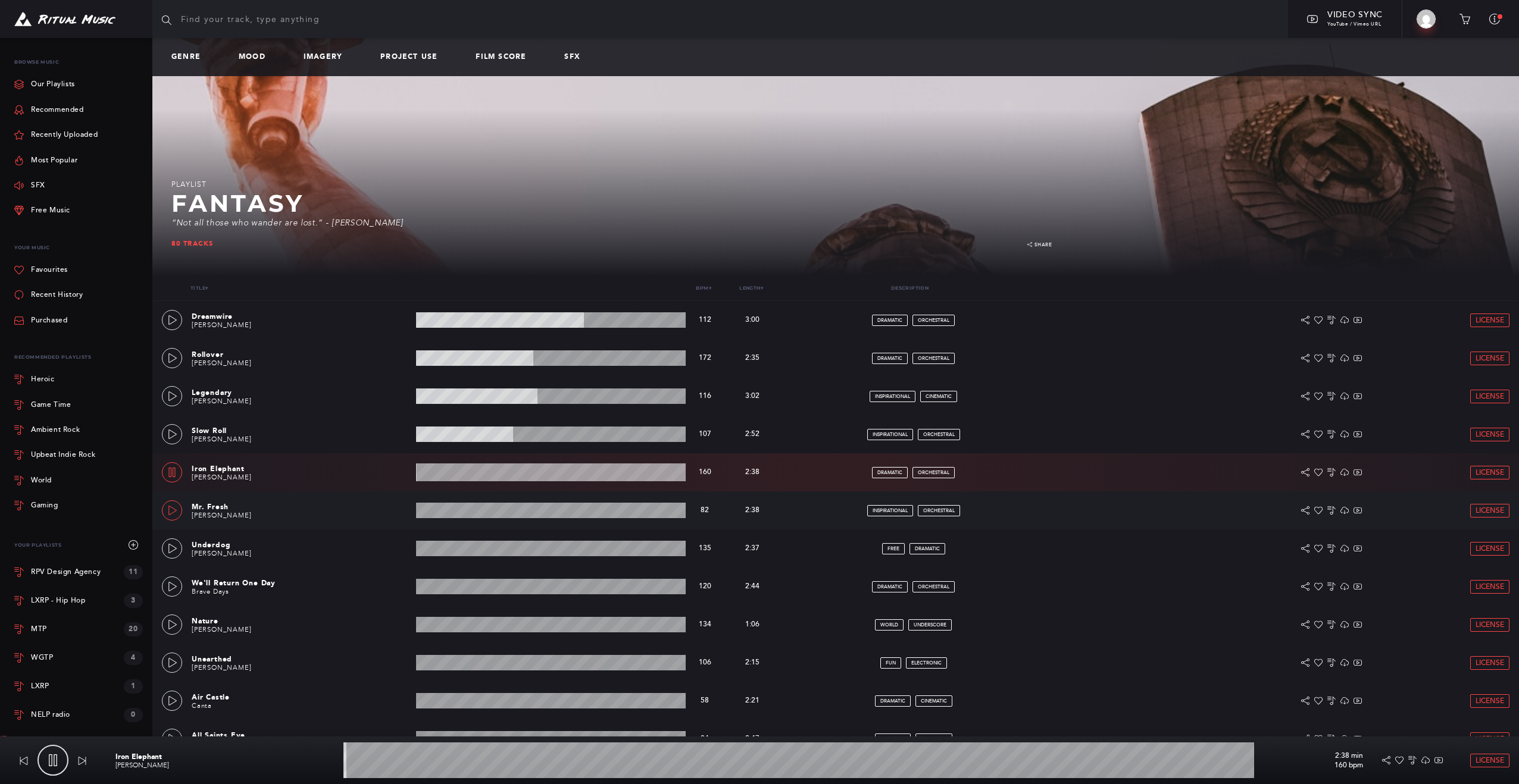
click at [173, 513] on icon at bounding box center [172, 510] width 9 height 9
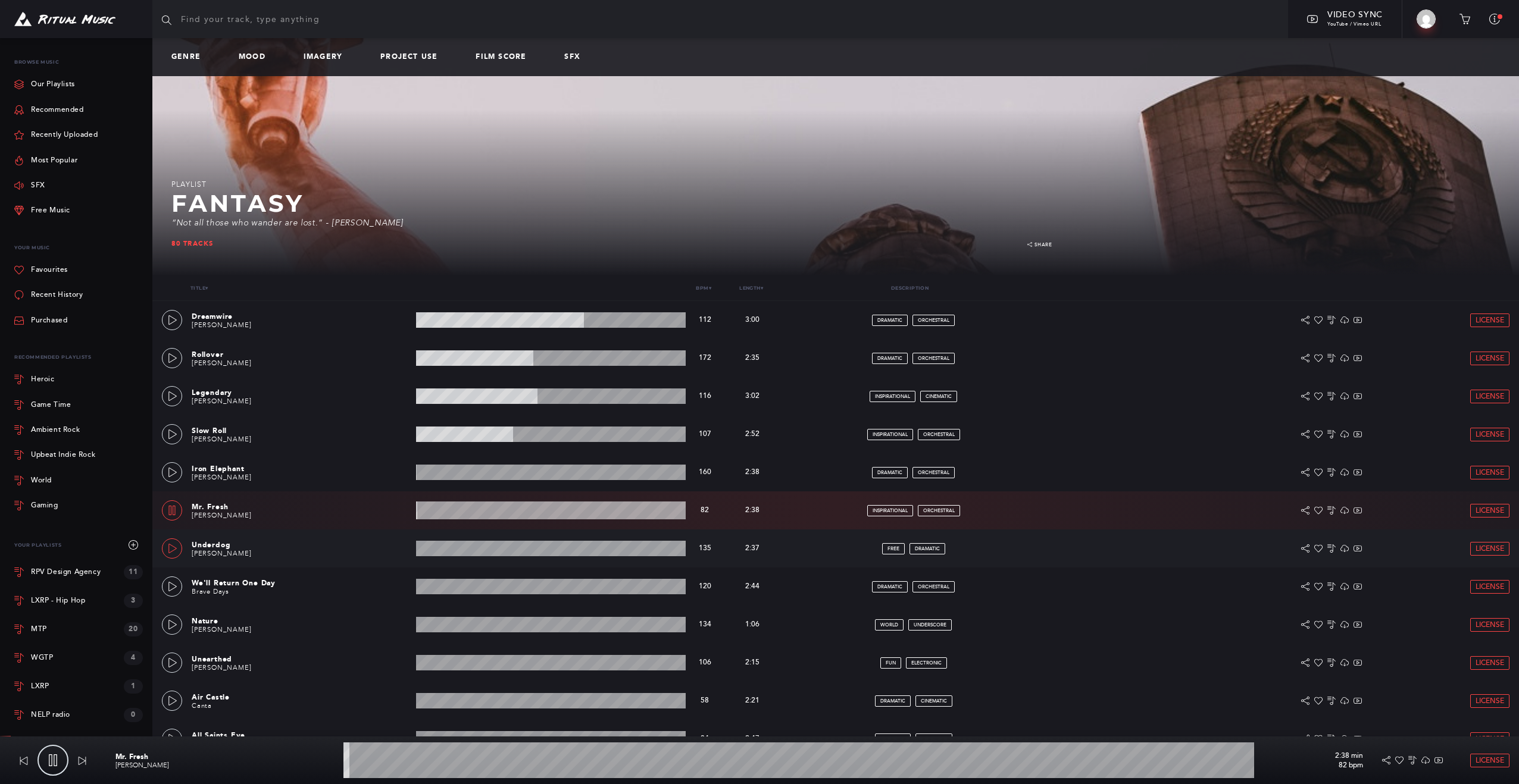
click at [170, 550] on icon at bounding box center [172, 548] width 9 height 9
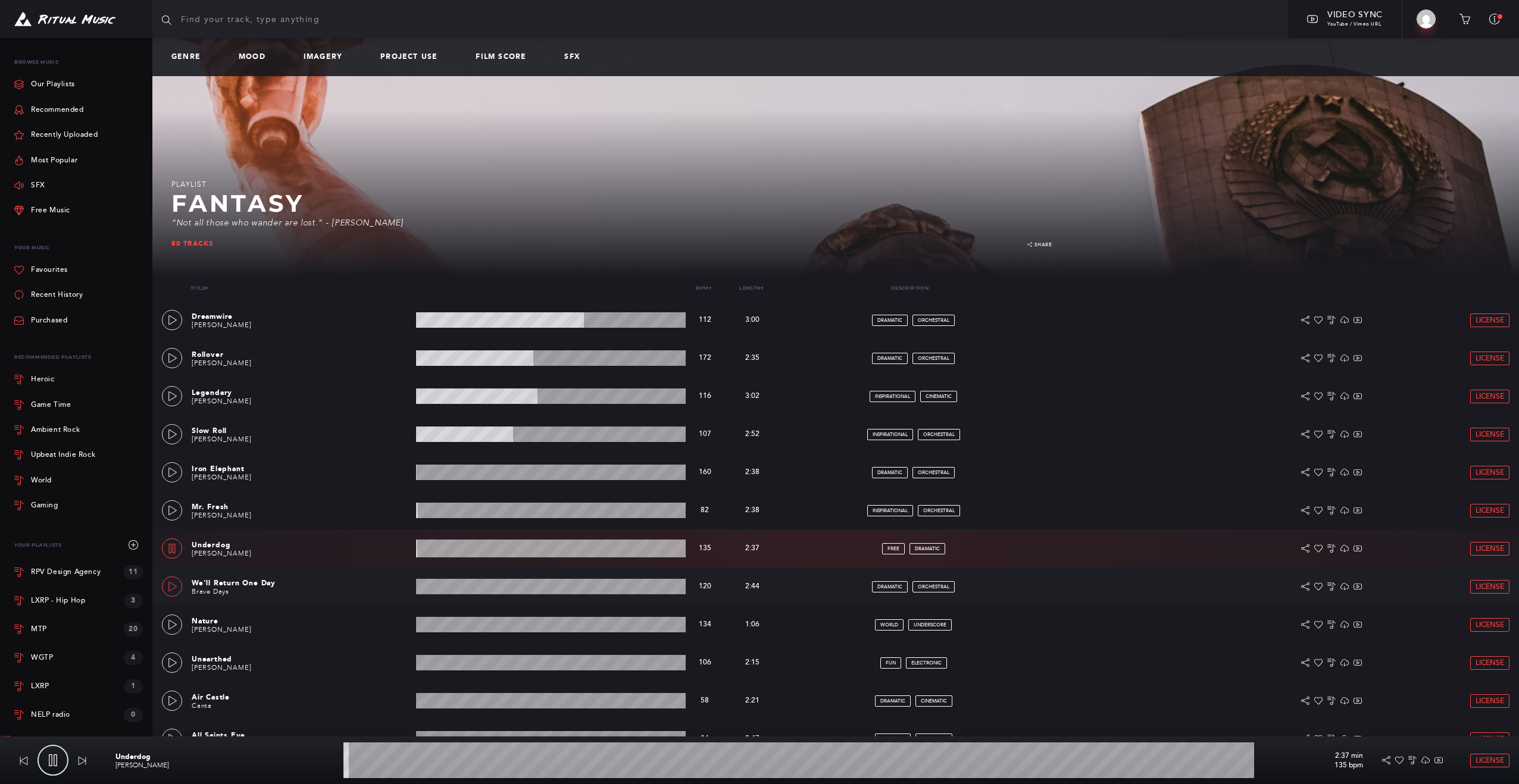
click at [173, 585] on icon at bounding box center [172, 586] width 9 height 9
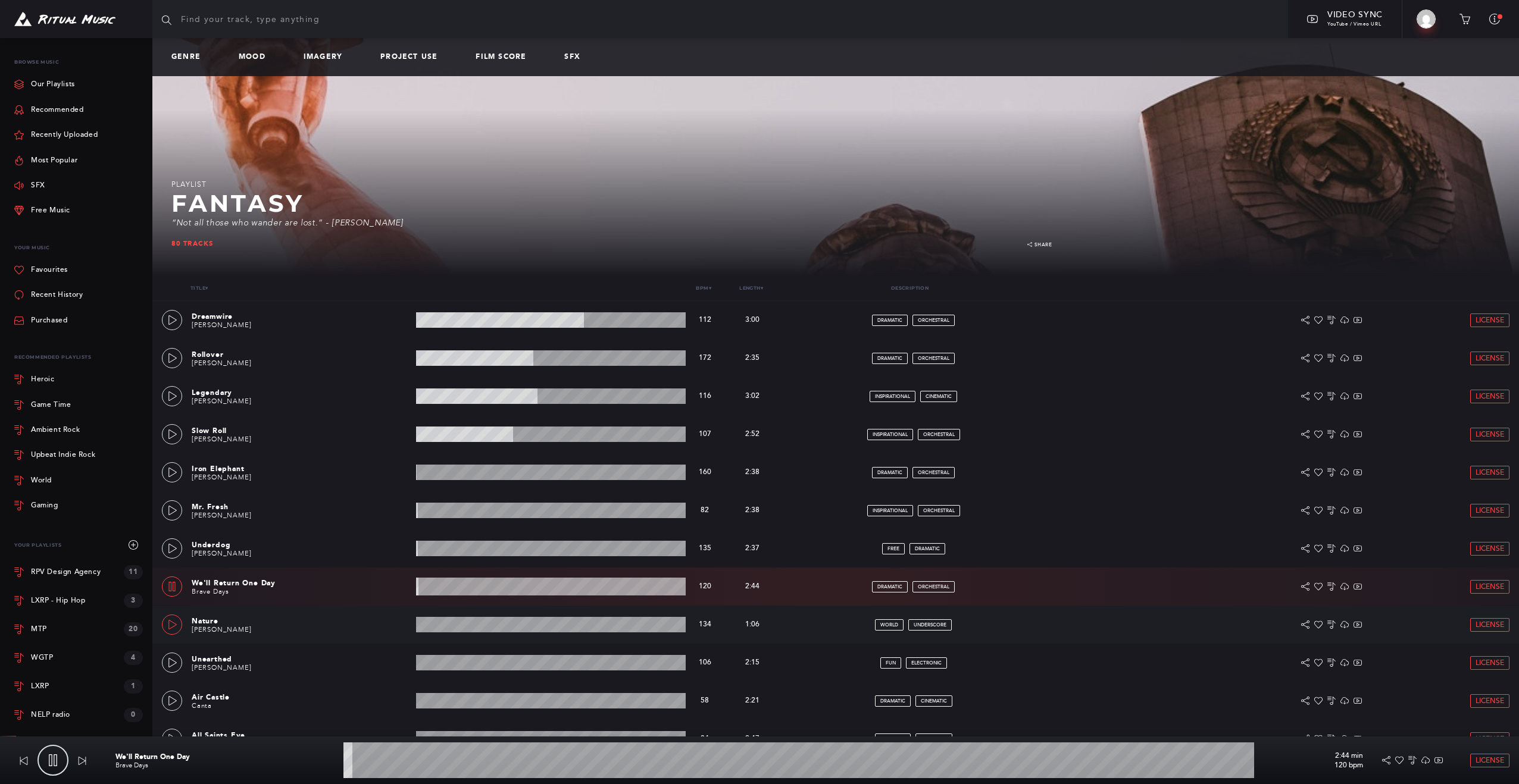
click at [170, 624] on icon at bounding box center [172, 624] width 9 height 9
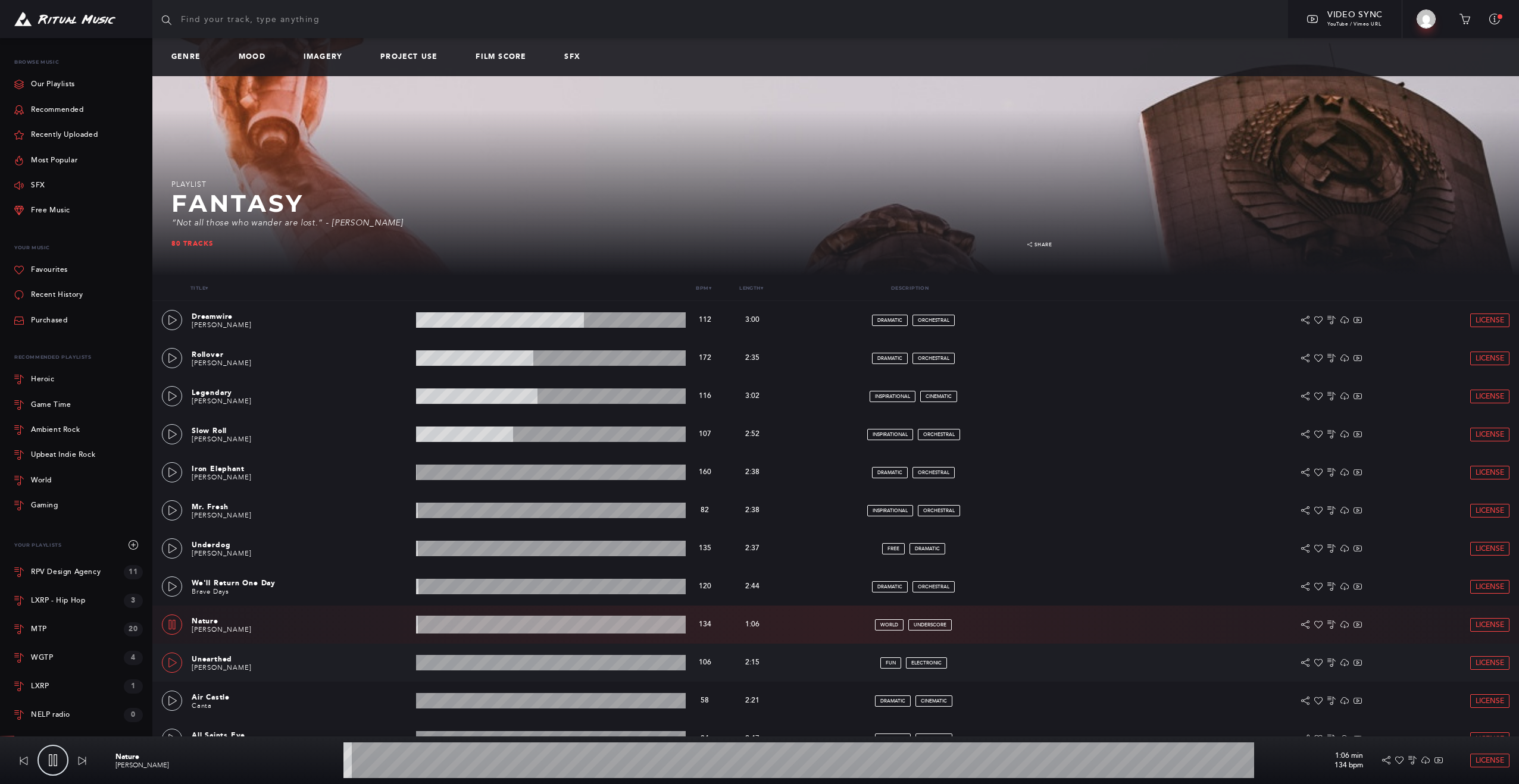
click at [169, 661] on icon at bounding box center [172, 662] width 9 height 9
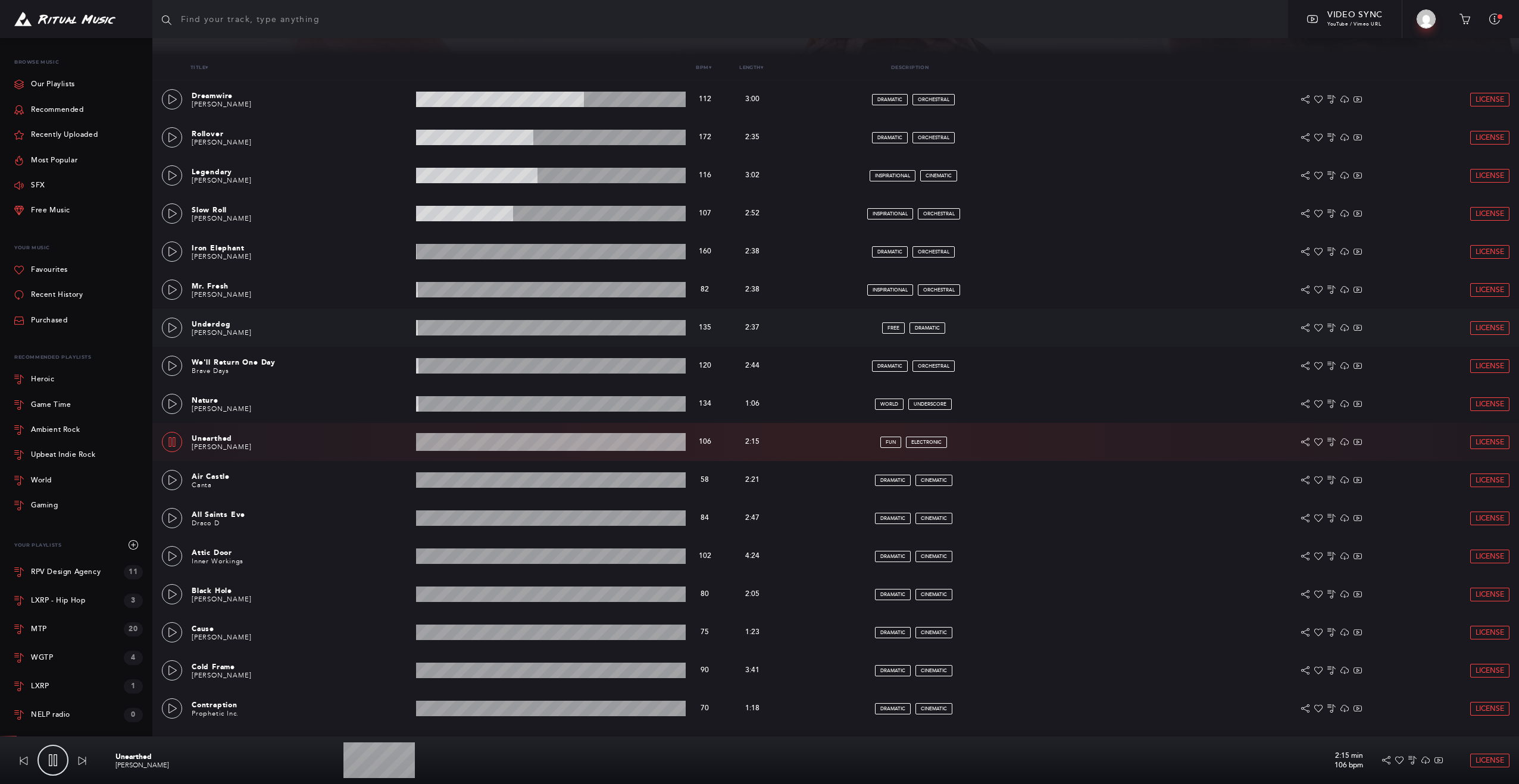
scroll to position [226, 0]
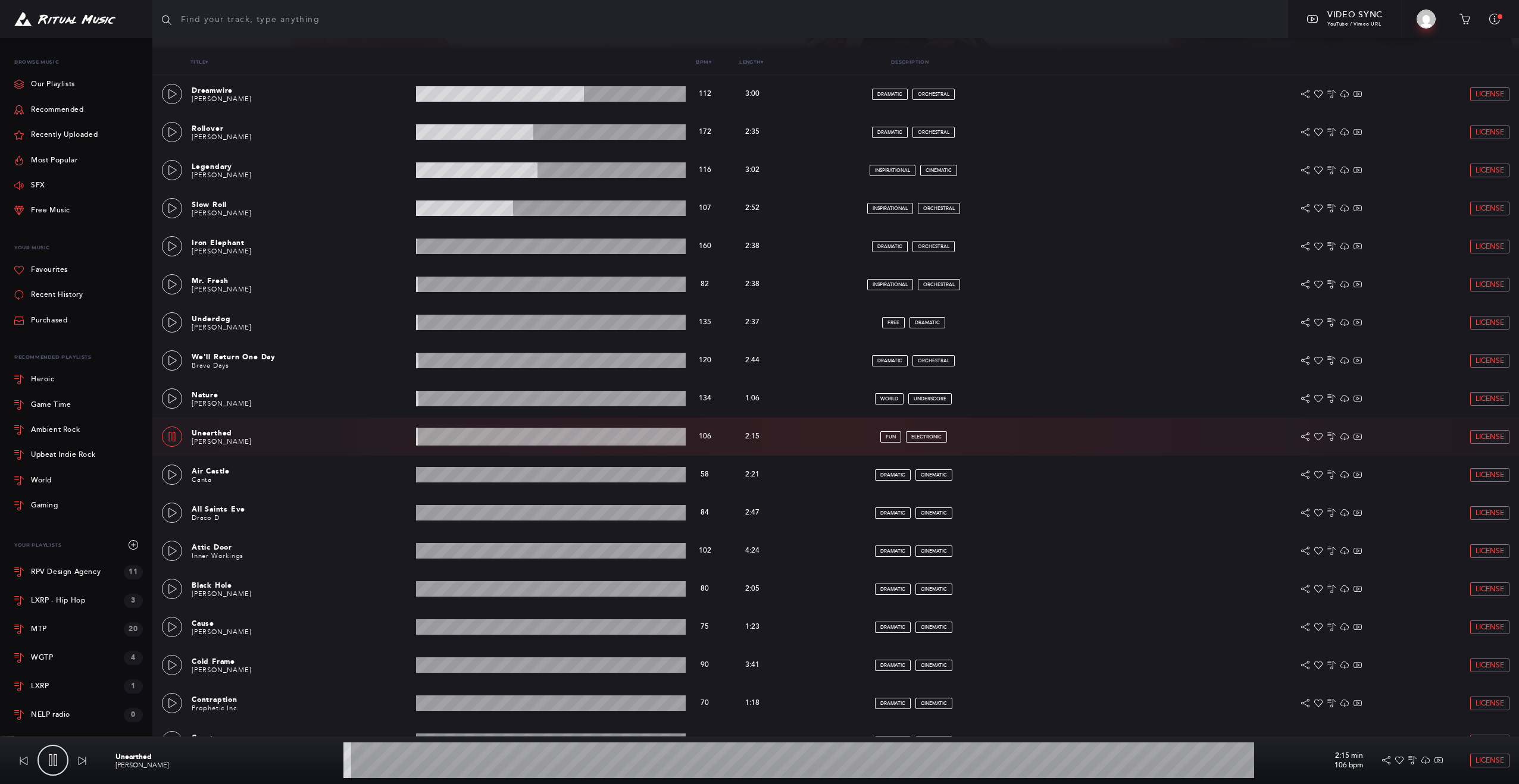
click at [487, 436] on wave at bounding box center [551, 437] width 270 height 18
click at [173, 439] on icon at bounding box center [172, 437] width 7 height 9
type input "26.81"
